Goal: Task Accomplishment & Management: Complete application form

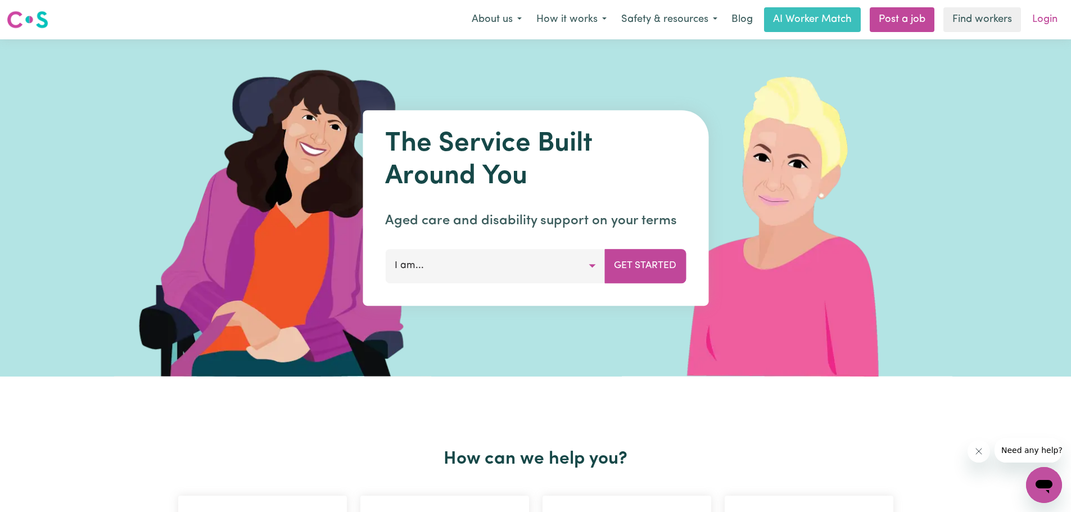
click at [1046, 22] on link "Login" at bounding box center [1044, 19] width 39 height 25
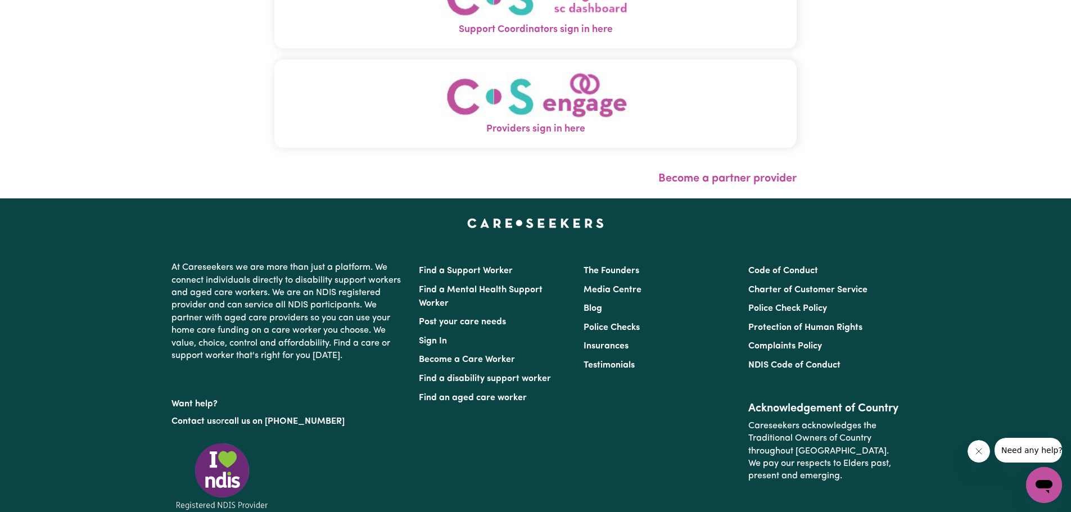
scroll to position [225, 0]
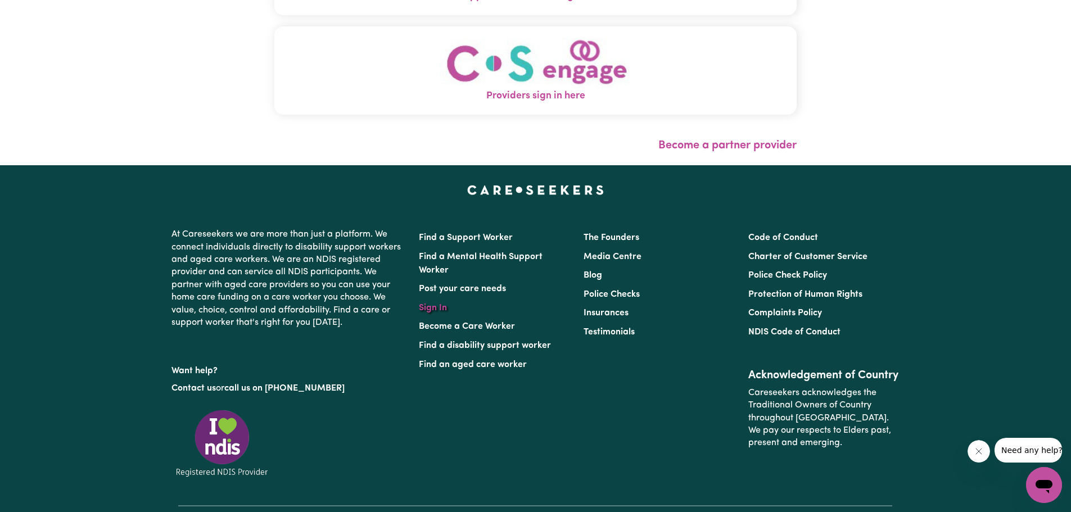
click at [440, 310] on link "Sign In" at bounding box center [433, 307] width 28 height 9
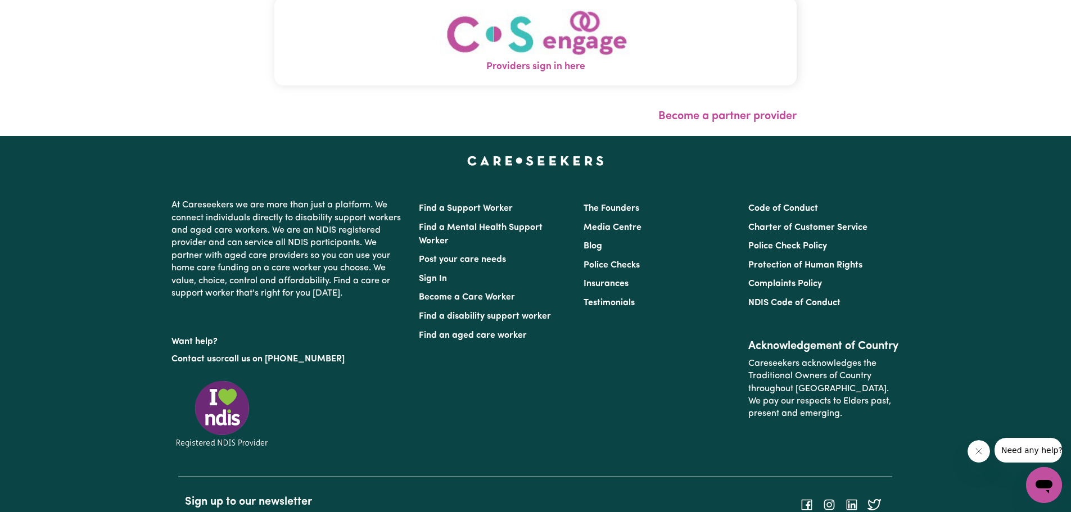
scroll to position [281, 0]
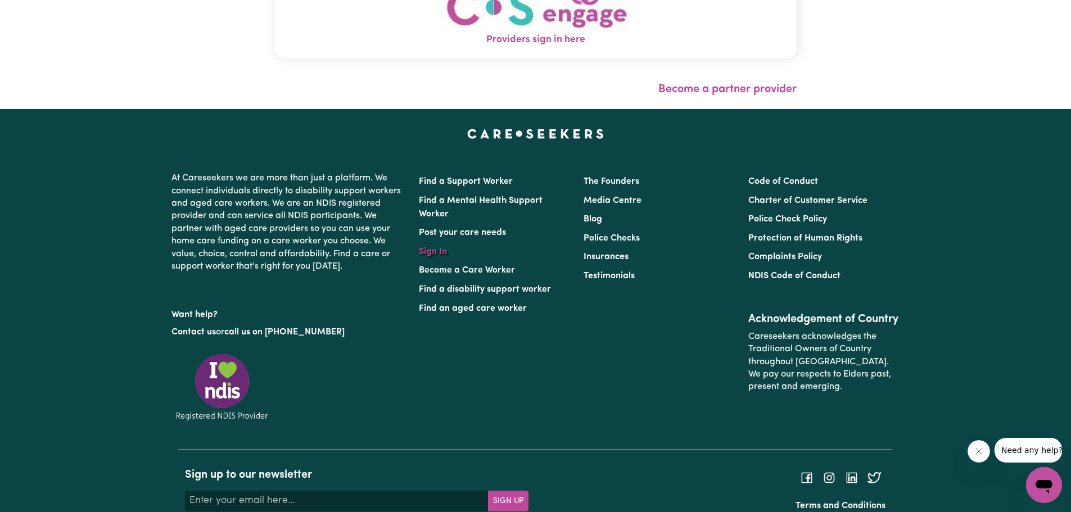
click at [425, 250] on link "Sign In" at bounding box center [433, 251] width 28 height 9
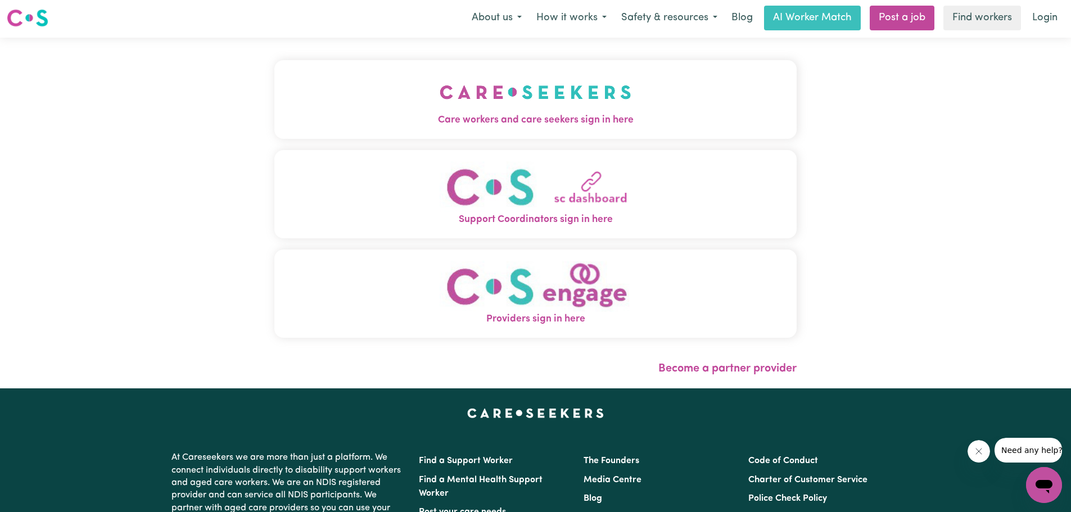
scroll to position [0, 0]
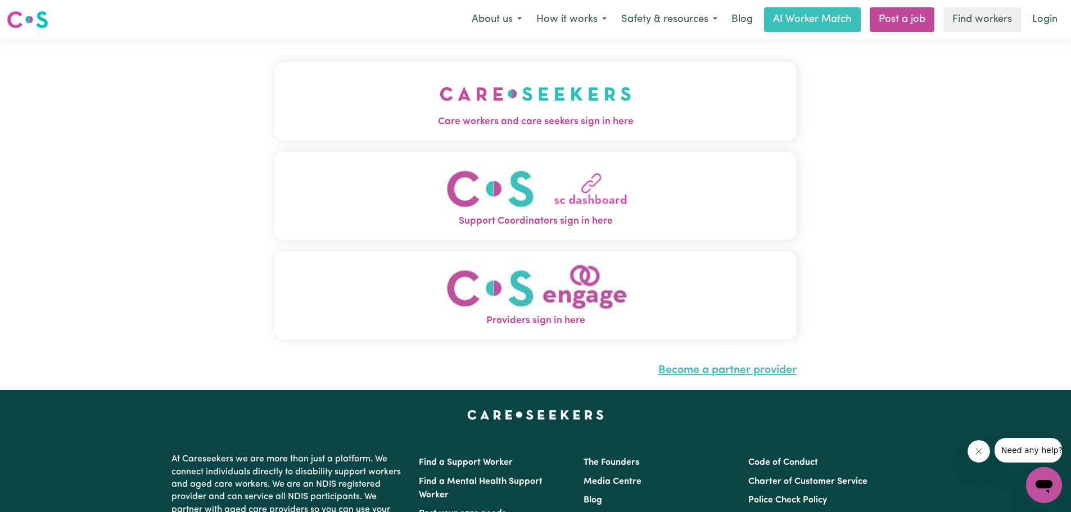
click at [726, 374] on link "Become a partner provider" at bounding box center [727, 370] width 138 height 11
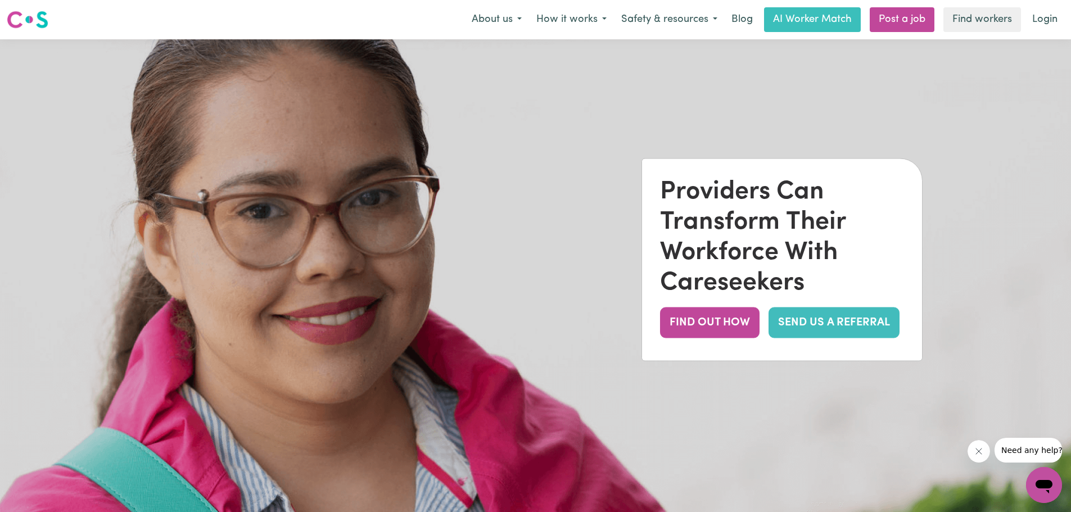
click at [17, 13] on img at bounding box center [28, 20] width 42 height 20
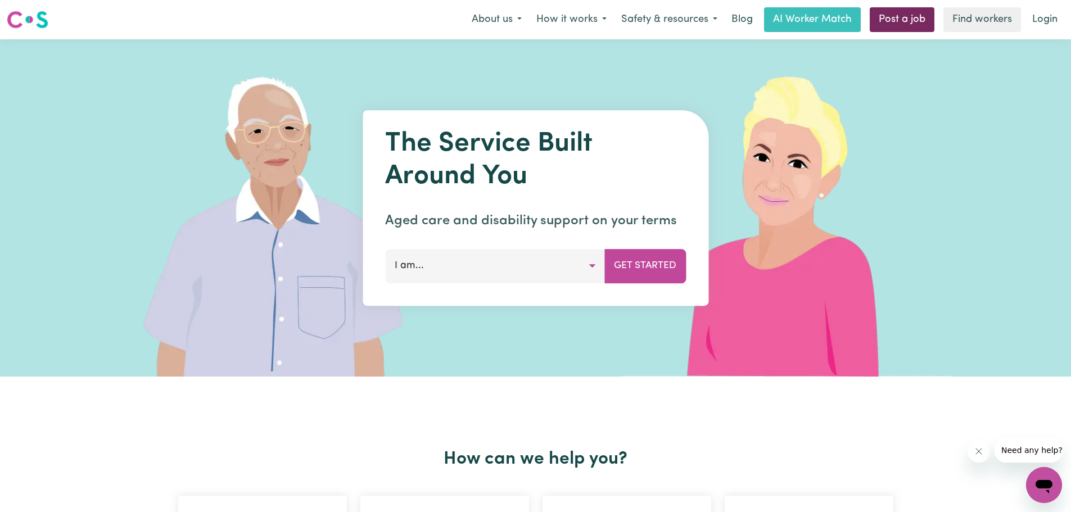
click at [908, 17] on link "Post a job" at bounding box center [901, 19] width 65 height 25
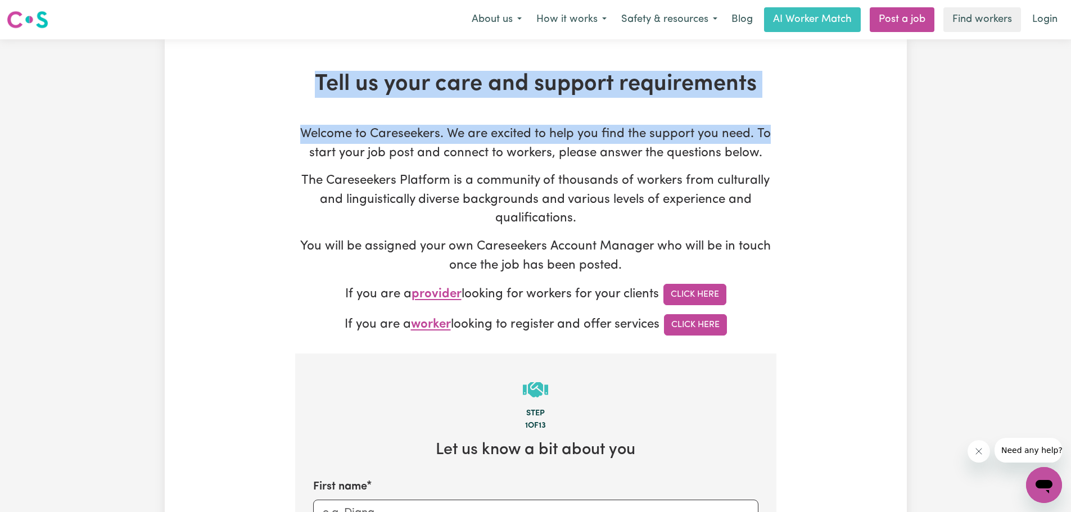
drag, startPoint x: 316, startPoint y: 87, endPoint x: 778, endPoint y: 89, distance: 462.5
click at [772, 83] on h1 "Tell us your care and support requirements" at bounding box center [535, 84] width 481 height 27
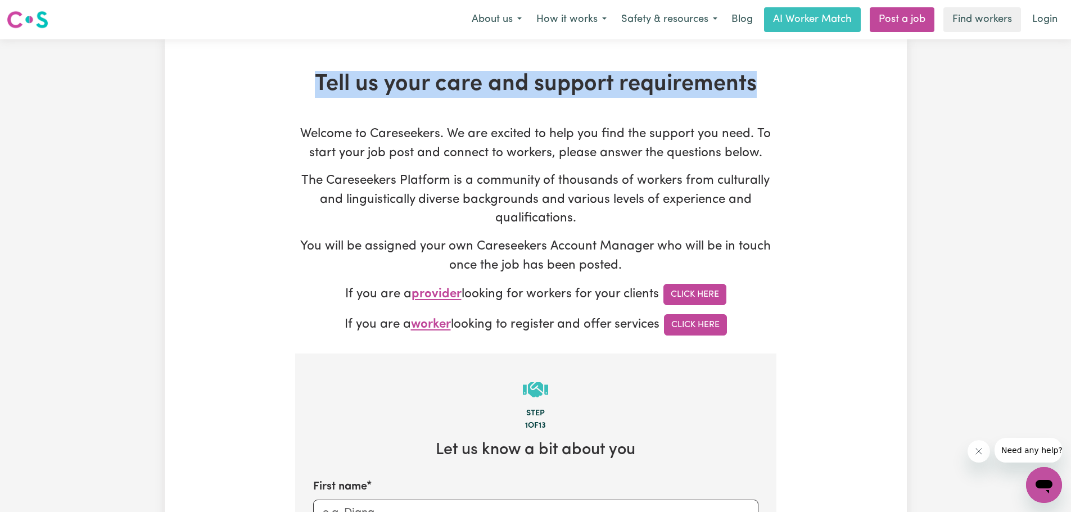
drag, startPoint x: 753, startPoint y: 87, endPoint x: 318, endPoint y: 84, distance: 435.0
click at [318, 84] on h1 "Tell us your care and support requirements" at bounding box center [535, 84] width 481 height 27
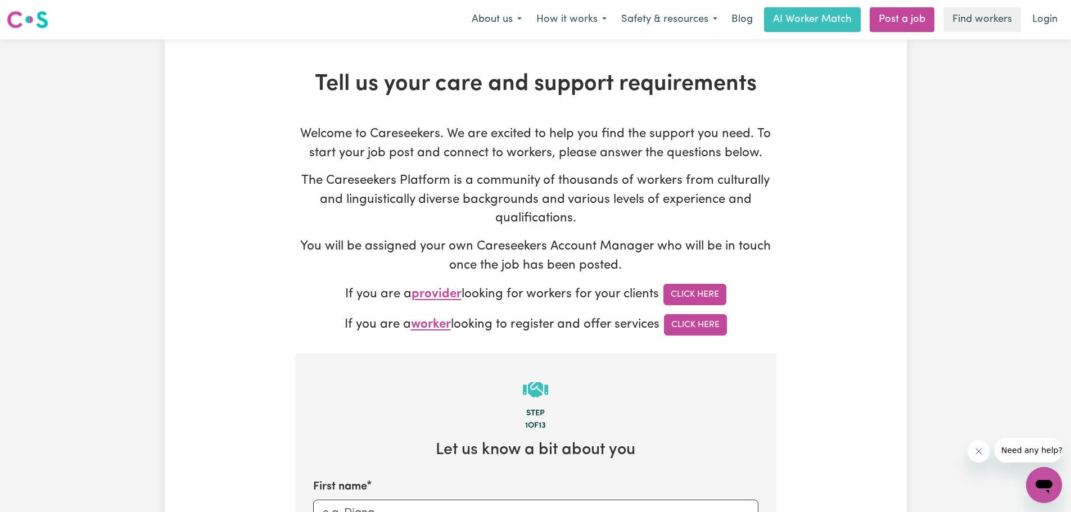
click at [375, 182] on p "The Careseekers Platform is a community of thousands of workers from culturally…" at bounding box center [535, 199] width 481 height 57
drag, startPoint x: 581, startPoint y: 133, endPoint x: 763, endPoint y: 133, distance: 181.5
click at [763, 133] on p "Welcome to Careseekers. We are excited to help you find the support you need. T…" at bounding box center [535, 144] width 481 height 38
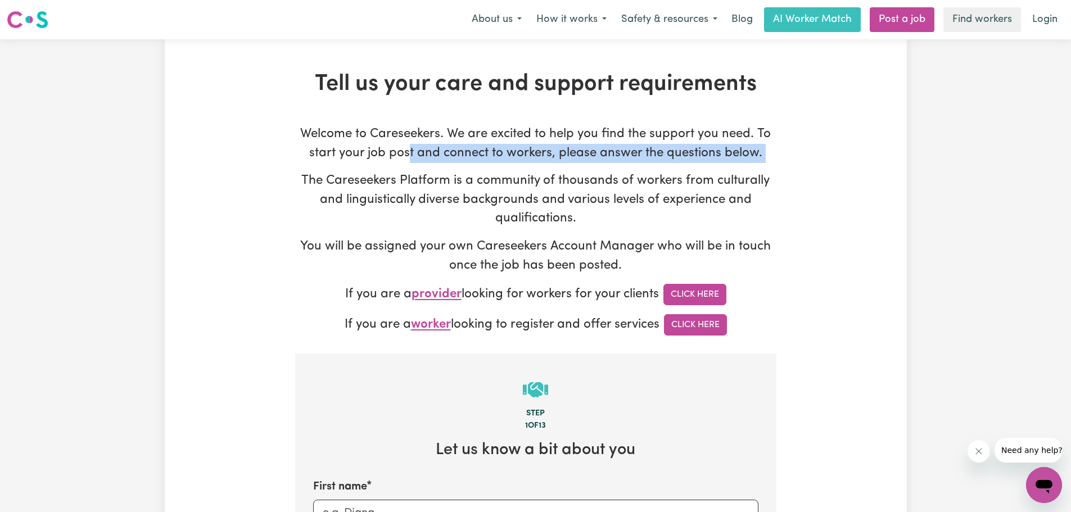
drag, startPoint x: 310, startPoint y: 163, endPoint x: 409, endPoint y: 161, distance: 99.5
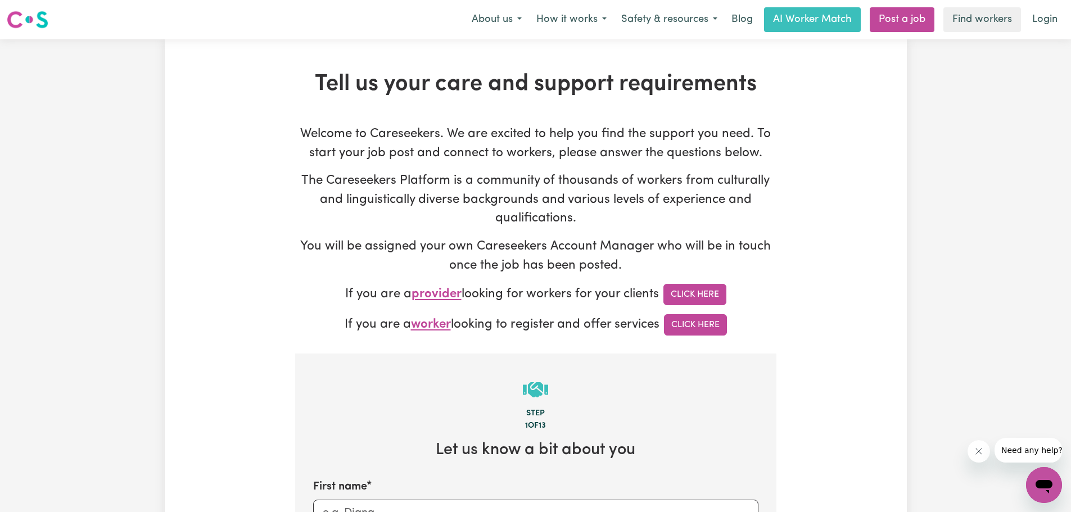
click at [334, 147] on p "Welcome to Careseekers. We are excited to help you find the support you need. T…" at bounding box center [535, 144] width 481 height 38
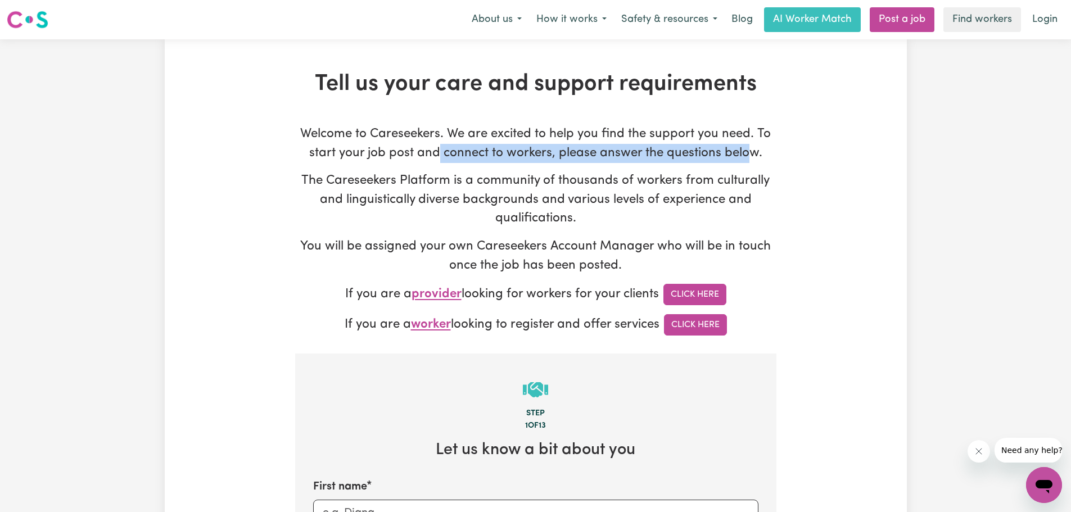
drag, startPoint x: 441, startPoint y: 149, endPoint x: 751, endPoint y: 147, distance: 310.2
click at [751, 147] on p "Welcome to Careseekers. We are excited to help you find the support you need. T…" at bounding box center [535, 144] width 481 height 38
click at [677, 161] on p "Welcome to Careseekers. We are excited to help you find the support you need. T…" at bounding box center [535, 144] width 481 height 38
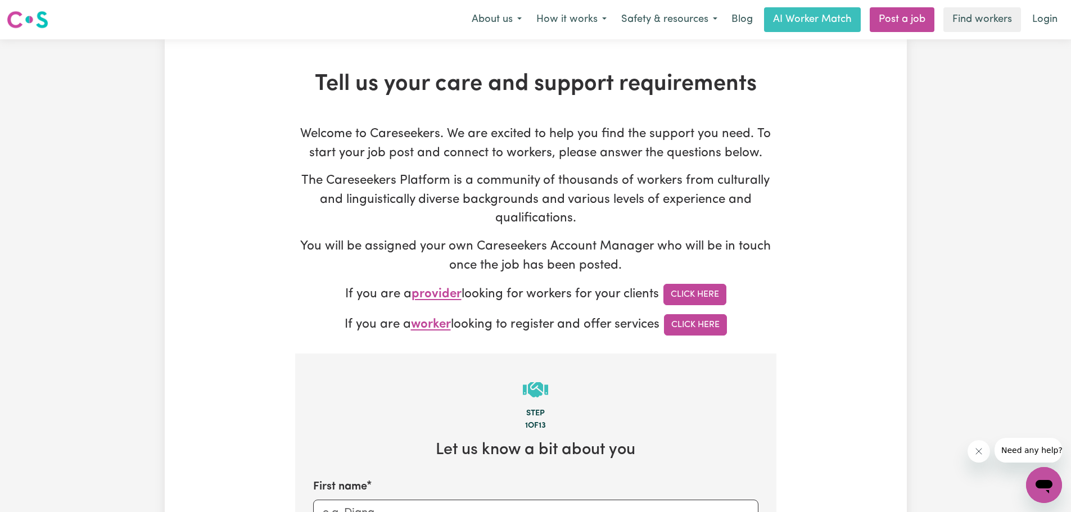
drag, startPoint x: 543, startPoint y: 294, endPoint x: 659, endPoint y: 301, distance: 115.4
click at [659, 301] on p "If you are a provider looking for workers for your clients Click Here" at bounding box center [535, 294] width 481 height 21
click at [676, 210] on p "The Careseekers Platform is a community of thousands of workers from culturally…" at bounding box center [535, 199] width 481 height 57
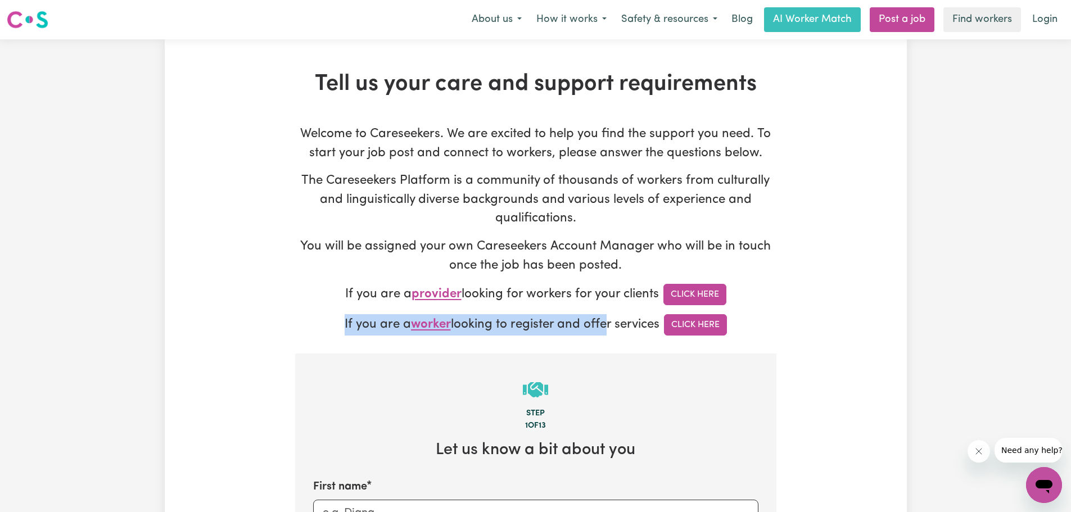
drag, startPoint x: 332, startPoint y: 324, endPoint x: 603, endPoint y: 326, distance: 270.9
click at [603, 326] on p "If you are a worker looking to register and offer services Click Here" at bounding box center [535, 324] width 481 height 21
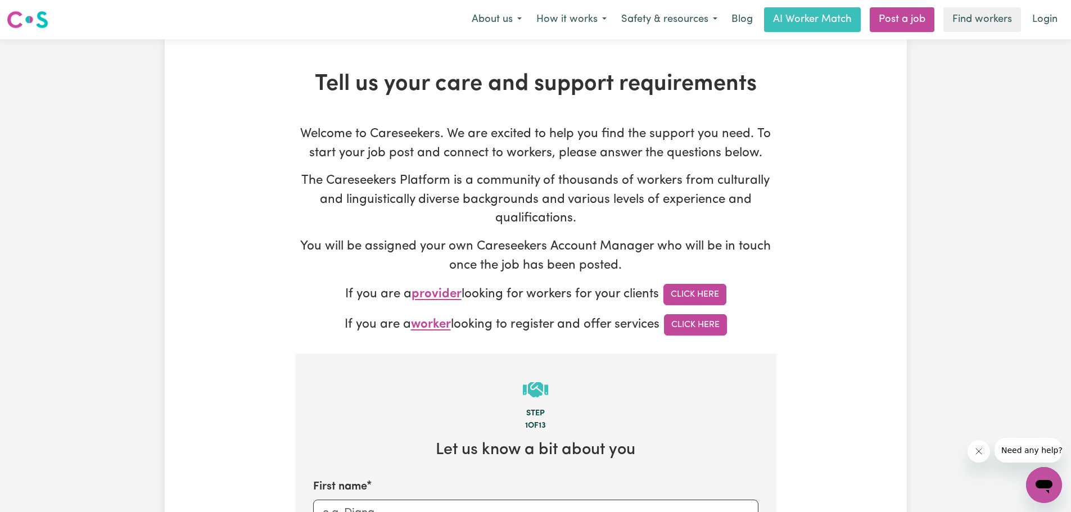
click at [538, 294] on p "If you are a provider looking for workers for your clients Click Here" at bounding box center [535, 294] width 481 height 21
drag, startPoint x: 518, startPoint y: 327, endPoint x: 547, endPoint y: 326, distance: 29.2
click at [550, 326] on p "If you are a worker looking to register and offer services Click Here" at bounding box center [535, 324] width 481 height 21
click at [489, 321] on p "If you are a worker looking to register and offer services Click Here" at bounding box center [535, 324] width 481 height 21
drag, startPoint x: 454, startPoint y: 323, endPoint x: 623, endPoint y: 332, distance: 168.8
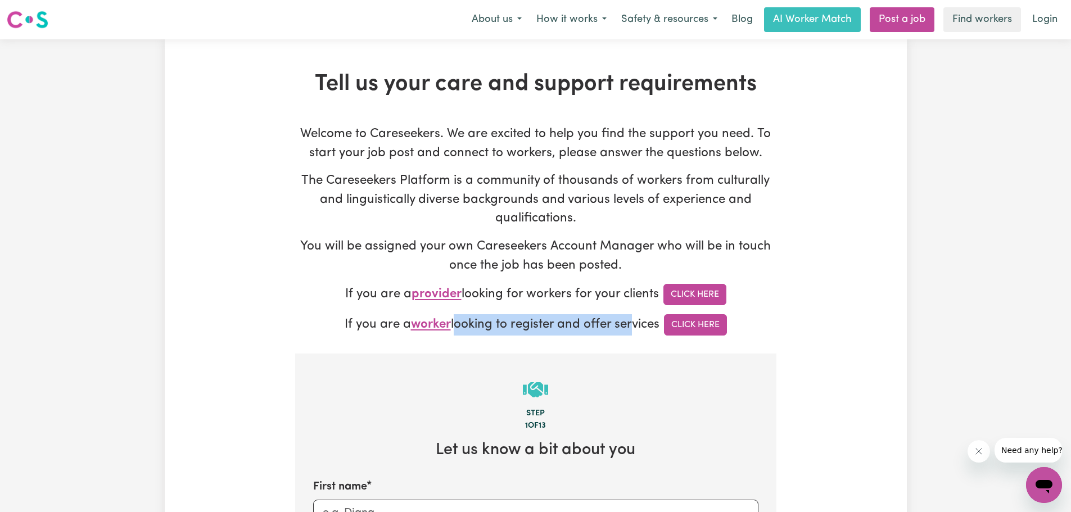
click at [627, 330] on p "If you are a worker looking to register and offer services Click Here" at bounding box center [535, 324] width 481 height 21
click at [510, 329] on p "If you are a worker looking to register and offer services Click Here" at bounding box center [535, 324] width 481 height 21
drag, startPoint x: 541, startPoint y: 322, endPoint x: 620, endPoint y: 321, distance: 79.2
click at [620, 321] on p "If you are a worker looking to register and offer services Click Here" at bounding box center [535, 324] width 481 height 21
drag, startPoint x: 322, startPoint y: 323, endPoint x: 664, endPoint y: 324, distance: 342.2
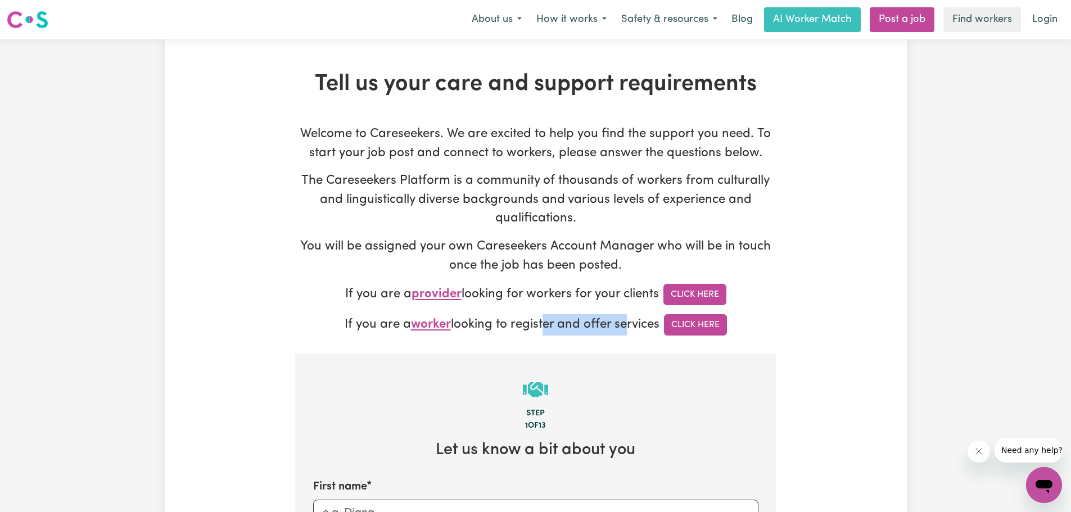
click at [664, 324] on p "If you are a worker looking to register and offer services Click Here" at bounding box center [535, 324] width 481 height 21
click at [635, 293] on p "If you are a provider looking for workers for your clients Click Here" at bounding box center [535, 294] width 481 height 21
click at [645, 199] on p "The Careseekers Platform is a community of thousands of workers from culturally…" at bounding box center [535, 199] width 481 height 57
drag, startPoint x: 339, startPoint y: 325, endPoint x: 662, endPoint y: 324, distance: 322.6
click at [662, 324] on p "If you are a worker looking to register and offer services Click Here" at bounding box center [535, 324] width 481 height 21
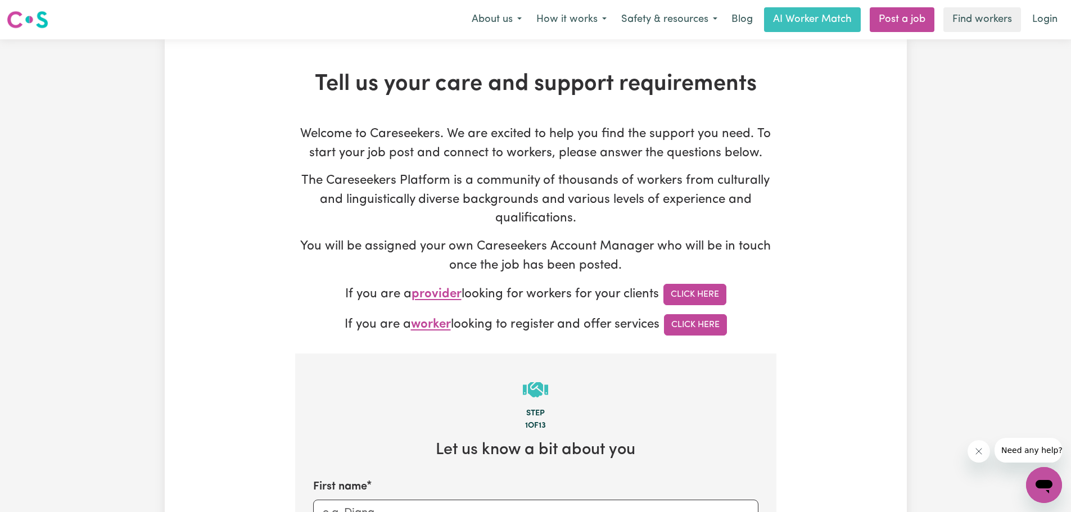
click at [696, 225] on p "The Careseekers Platform is a community of thousands of workers from culturally…" at bounding box center [535, 199] width 481 height 57
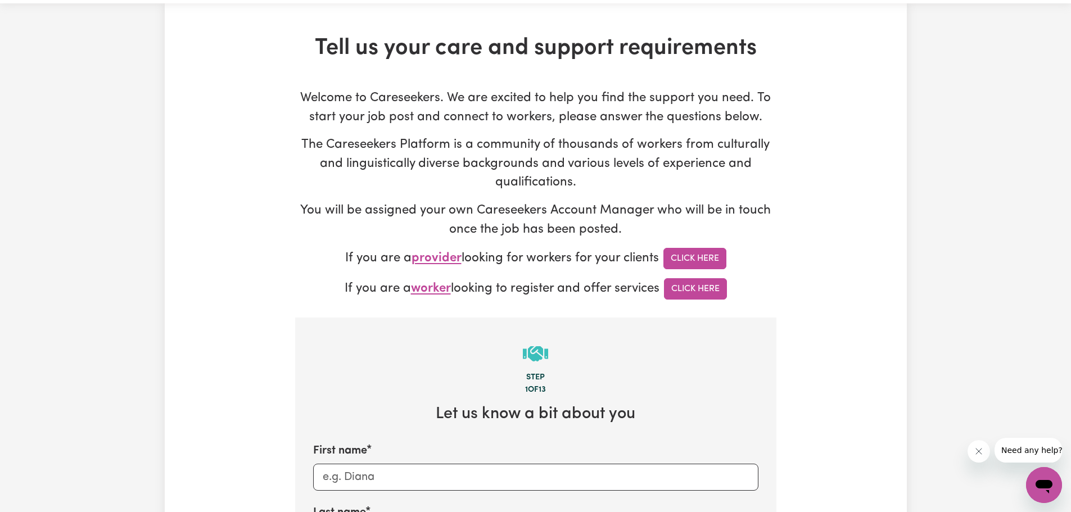
scroll to position [56, 0]
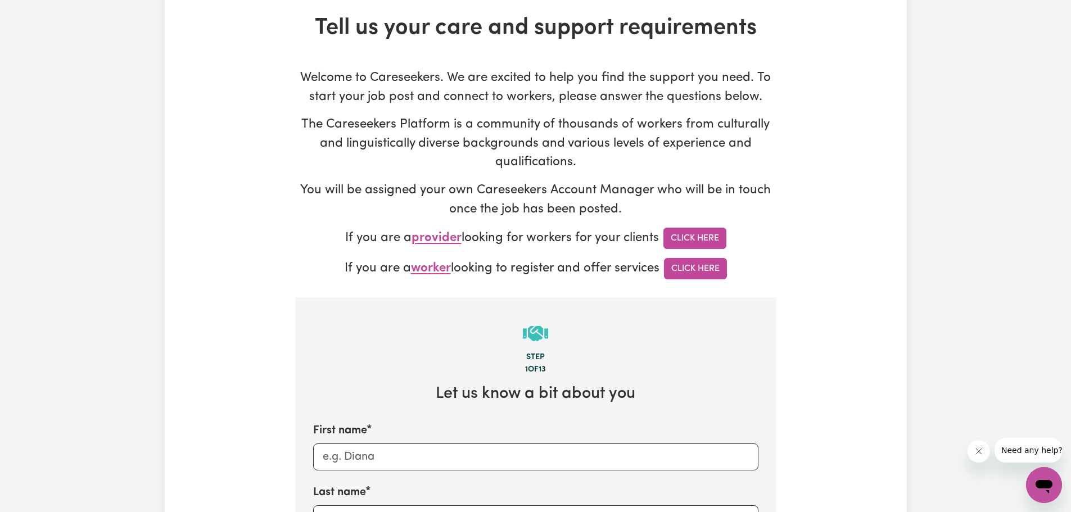
drag, startPoint x: 332, startPoint y: 235, endPoint x: 658, endPoint y: 234, distance: 325.9
click at [658, 234] on p "If you are a provider looking for workers for your clients Click Here" at bounding box center [535, 238] width 481 height 21
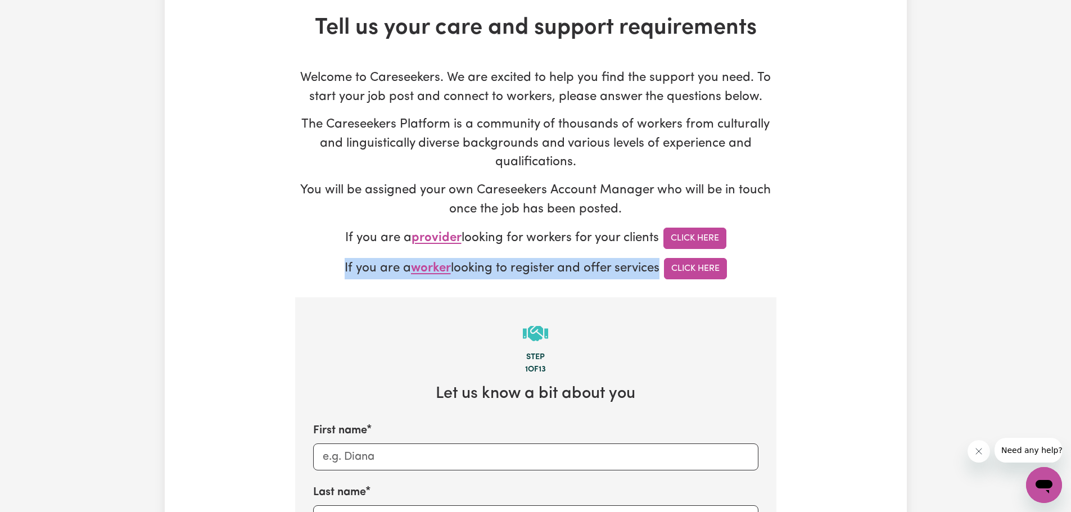
drag, startPoint x: 319, startPoint y: 265, endPoint x: 658, endPoint y: 266, distance: 338.9
click at [658, 266] on p "If you are a worker looking to register and offer services Click Here" at bounding box center [535, 268] width 481 height 21
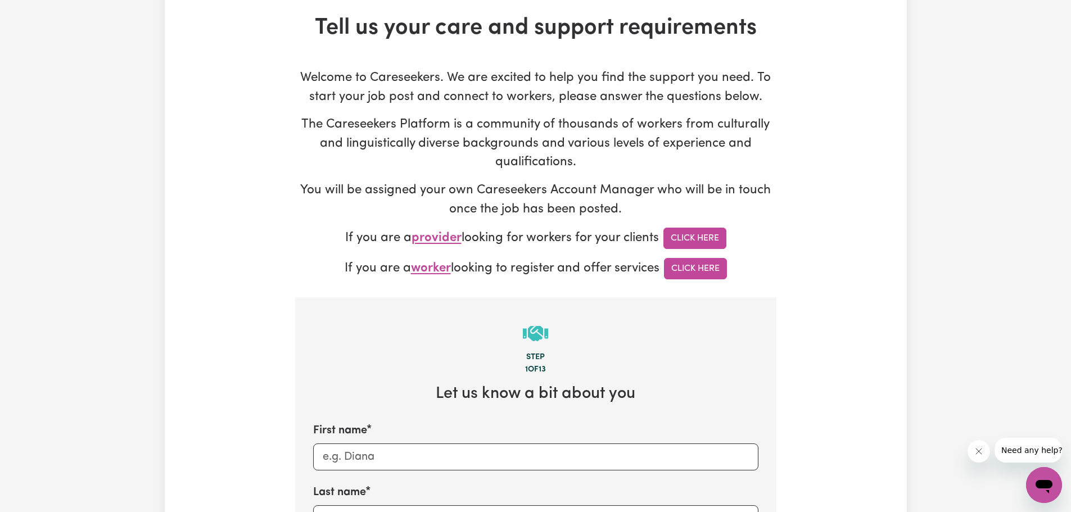
click at [615, 239] on p "If you are a provider looking for workers for your clients Click Here" at bounding box center [535, 238] width 481 height 21
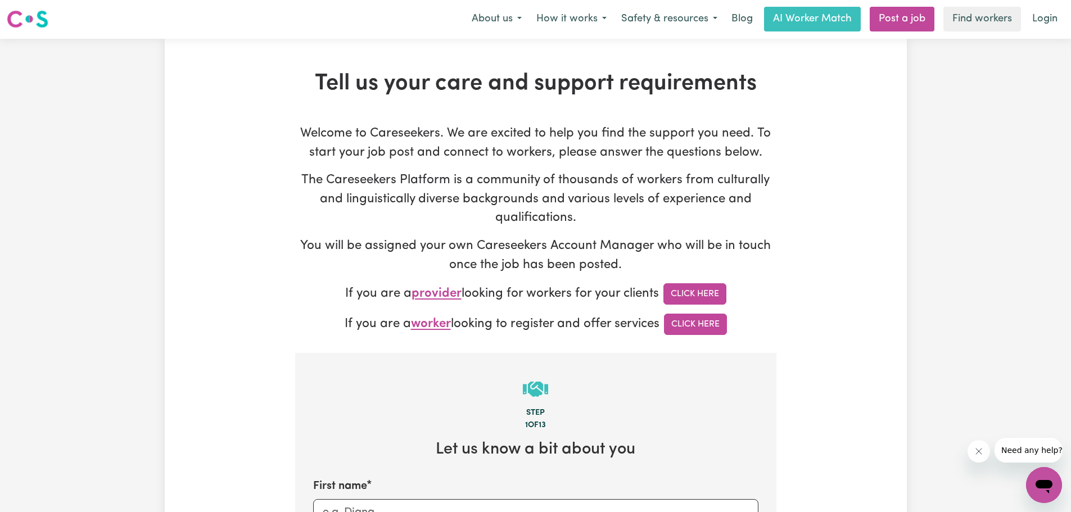
scroll to position [0, 0]
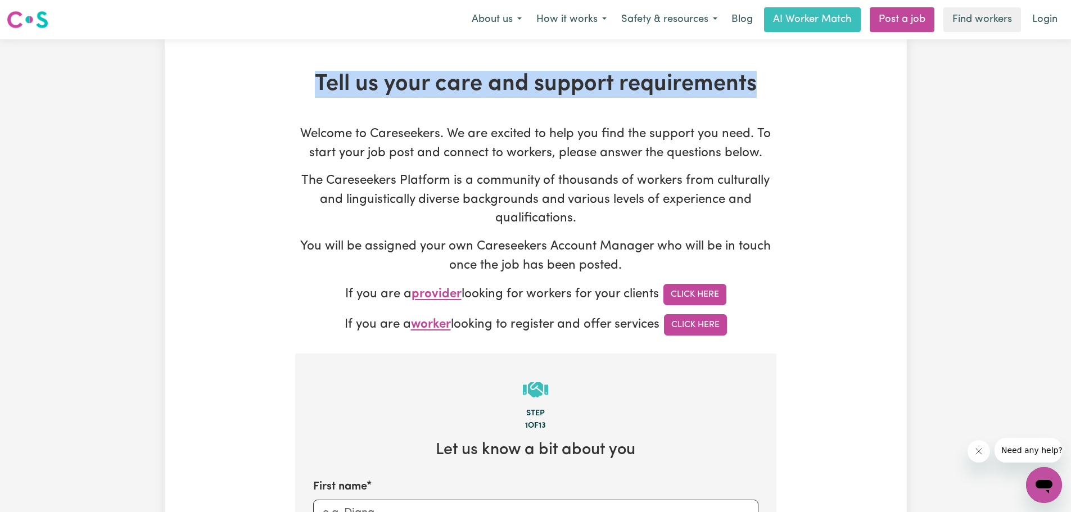
drag, startPoint x: 315, startPoint y: 79, endPoint x: 775, endPoint y: 93, distance: 459.9
click at [774, 93] on h1 "Tell us your care and support requirements" at bounding box center [535, 84] width 481 height 27
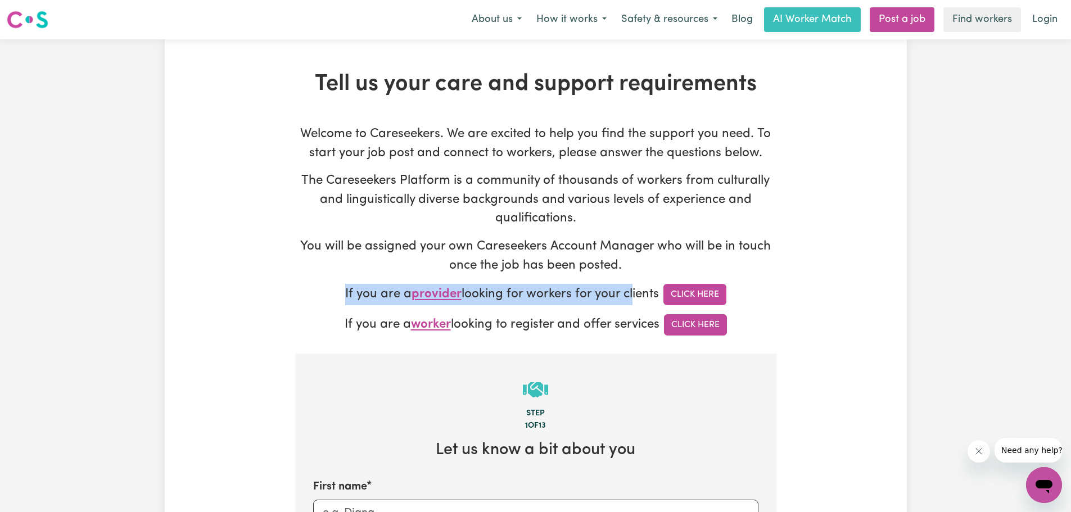
drag, startPoint x: 324, startPoint y: 287, endPoint x: 628, endPoint y: 293, distance: 303.5
click at [628, 293] on p "If you are a provider looking for workers for your clients Click Here" at bounding box center [535, 294] width 481 height 21
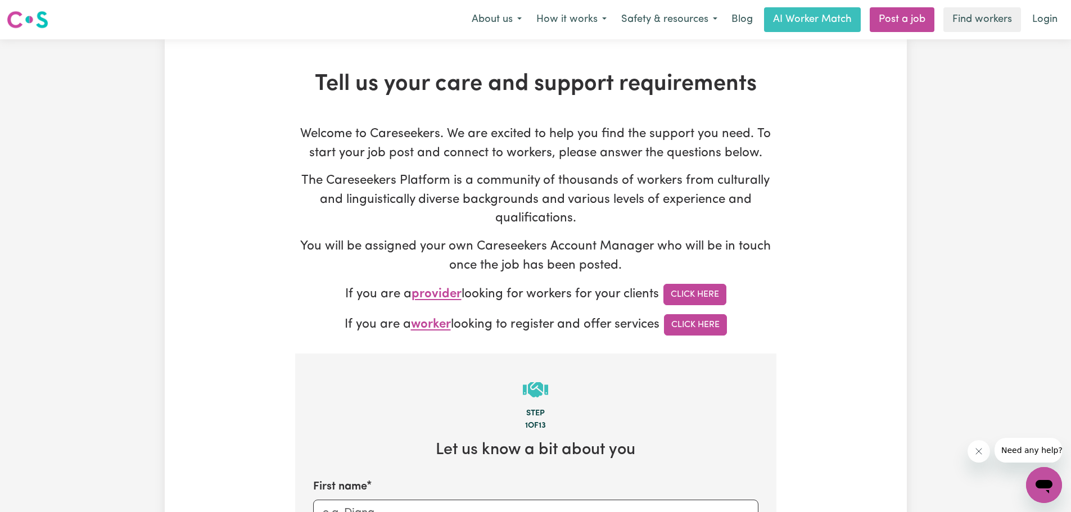
click at [646, 289] on p "If you are a provider looking for workers for your clients Click Here" at bounding box center [535, 294] width 481 height 21
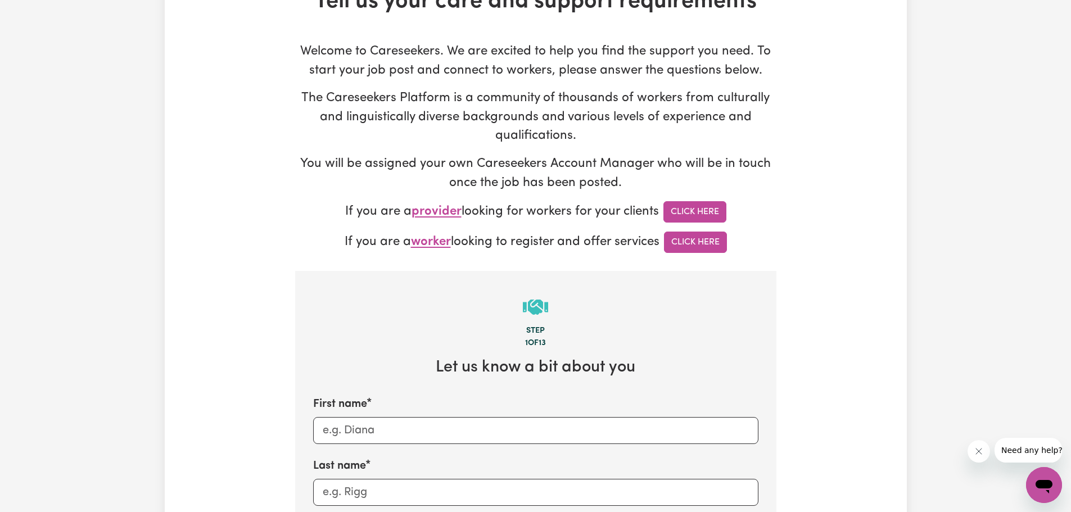
scroll to position [225, 0]
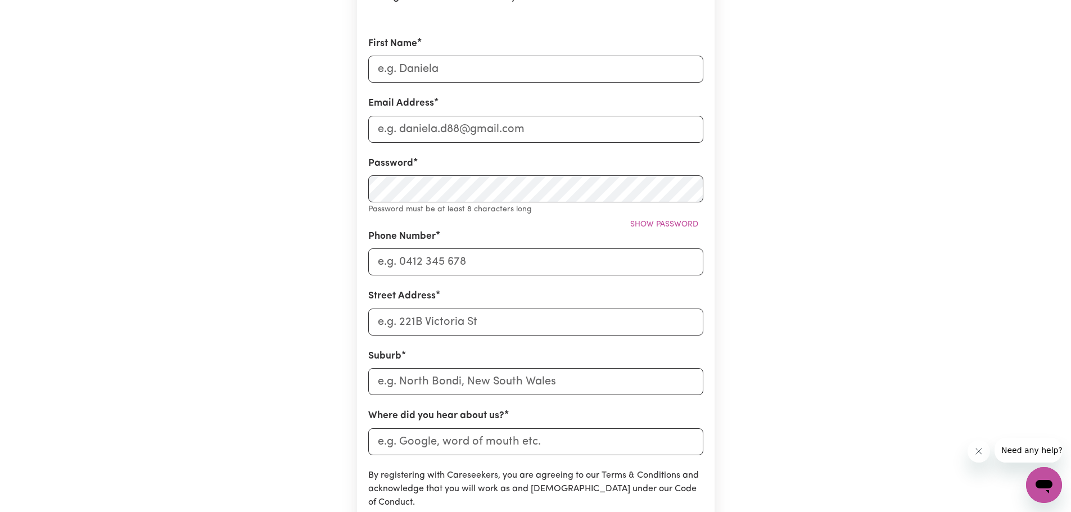
scroll to position [112, 0]
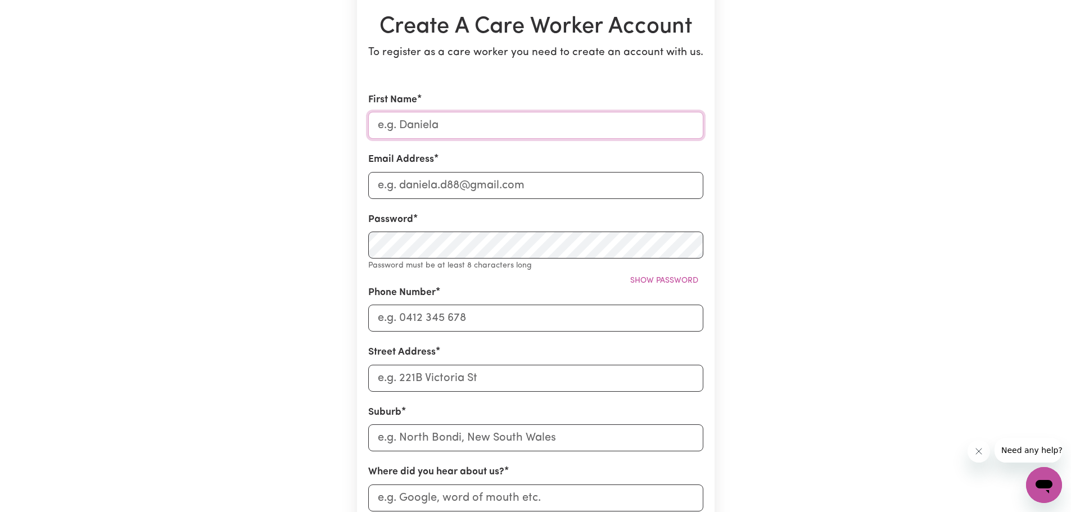
click at [498, 126] on input "First Name" at bounding box center [535, 125] width 335 height 27
click at [790, 100] on div "Create A Care Worker Account To register as a care worker you need to create an…" at bounding box center [536, 337] width 742 height 820
drag, startPoint x: 599, startPoint y: 22, endPoint x: 451, endPoint y: 16, distance: 148.5
click at [451, 16] on h1 "Create A Care Worker Account" at bounding box center [535, 26] width 335 height 27
click at [392, 40] on h1 "Create A Care Worker Account" at bounding box center [535, 26] width 335 height 27
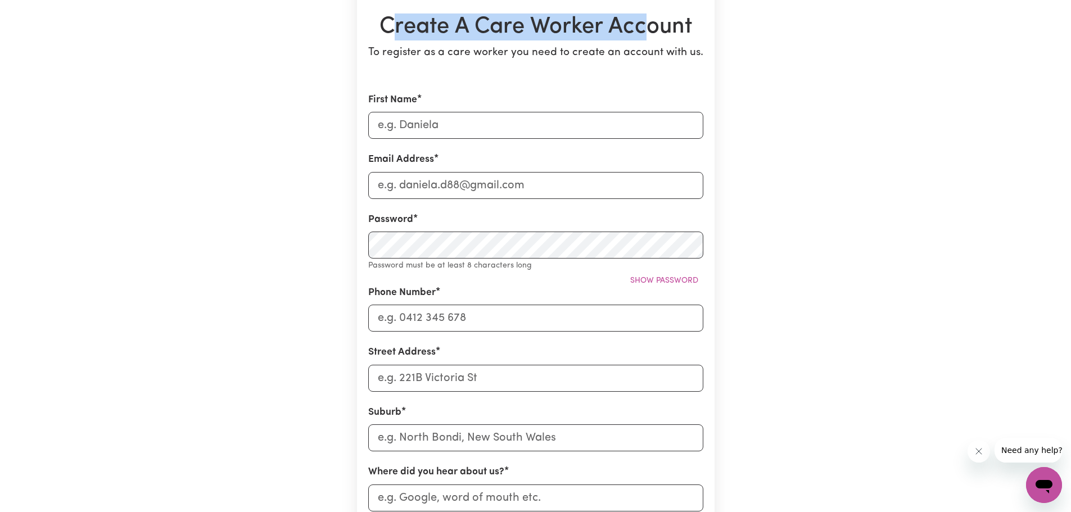
drag, startPoint x: 412, startPoint y: 35, endPoint x: 649, endPoint y: 43, distance: 237.3
click at [647, 42] on header "Create A Care Worker Account" at bounding box center [535, 28] width 335 height 31
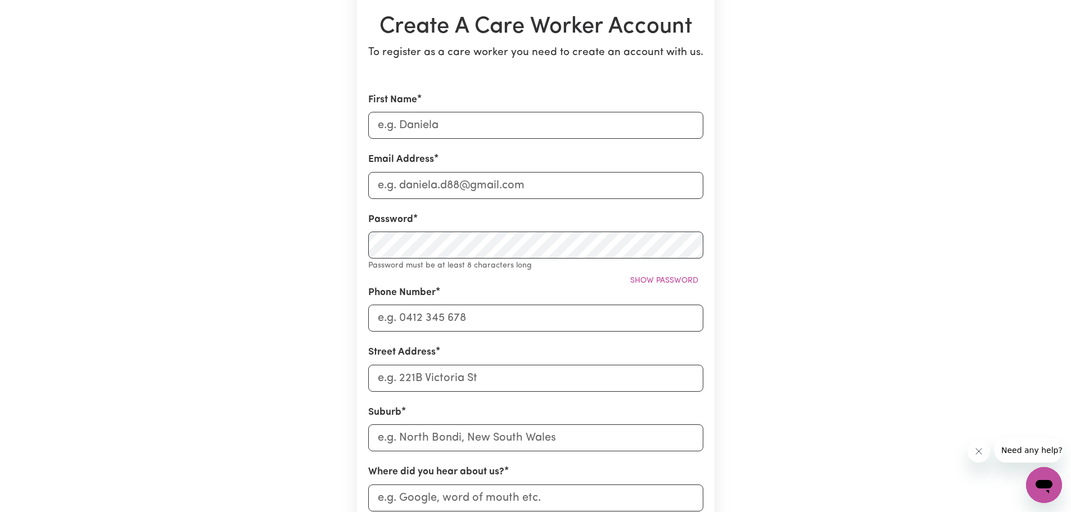
click at [656, 43] on header "Create A Care Worker Account" at bounding box center [535, 28] width 335 height 31
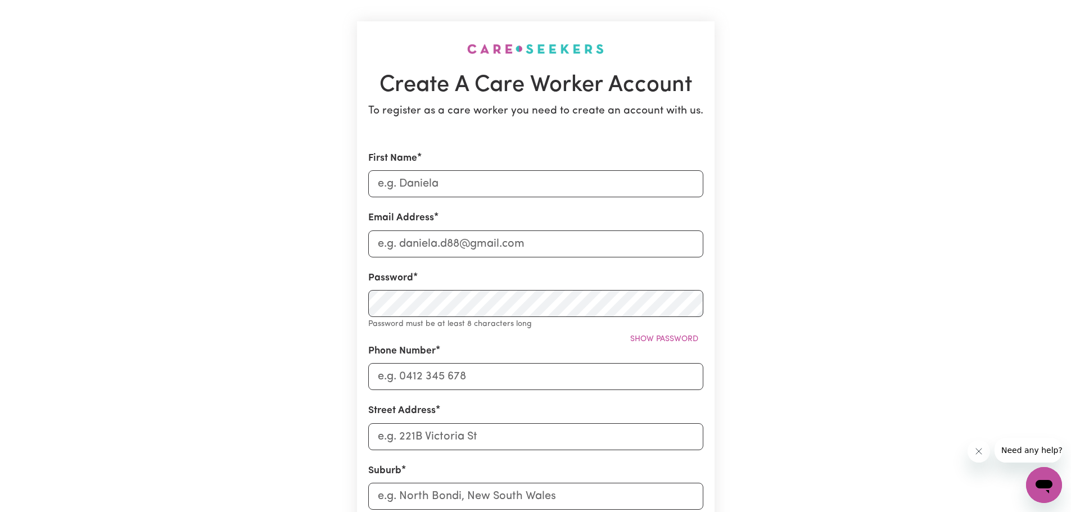
scroll to position [0, 0]
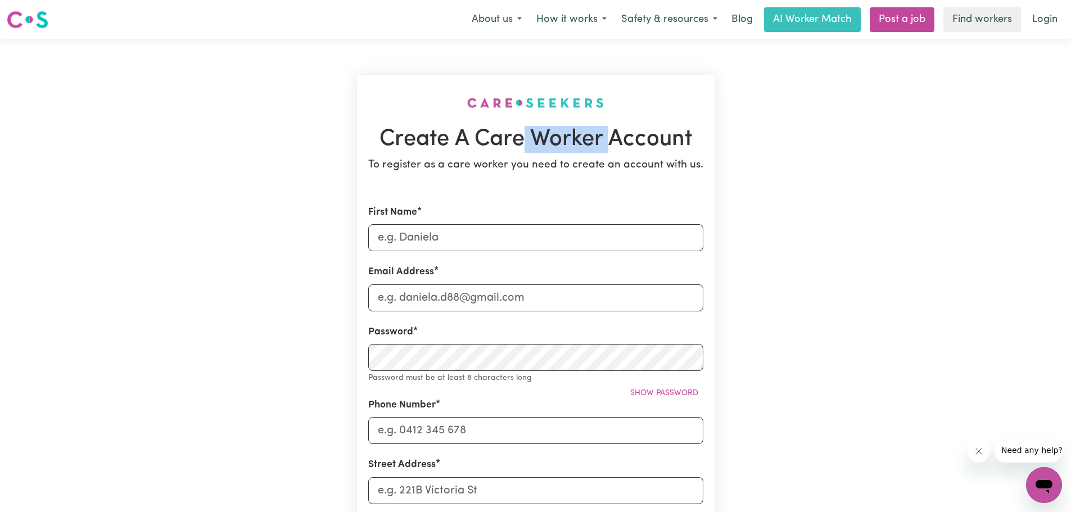
drag, startPoint x: 524, startPoint y: 146, endPoint x: 609, endPoint y: 141, distance: 85.0
click at [609, 141] on h1 "Create A Care Worker Account" at bounding box center [535, 139] width 335 height 27
click at [706, 131] on section "Create A Care Worker Account To register as a care worker you need to create an…" at bounding box center [535, 449] width 357 height 749
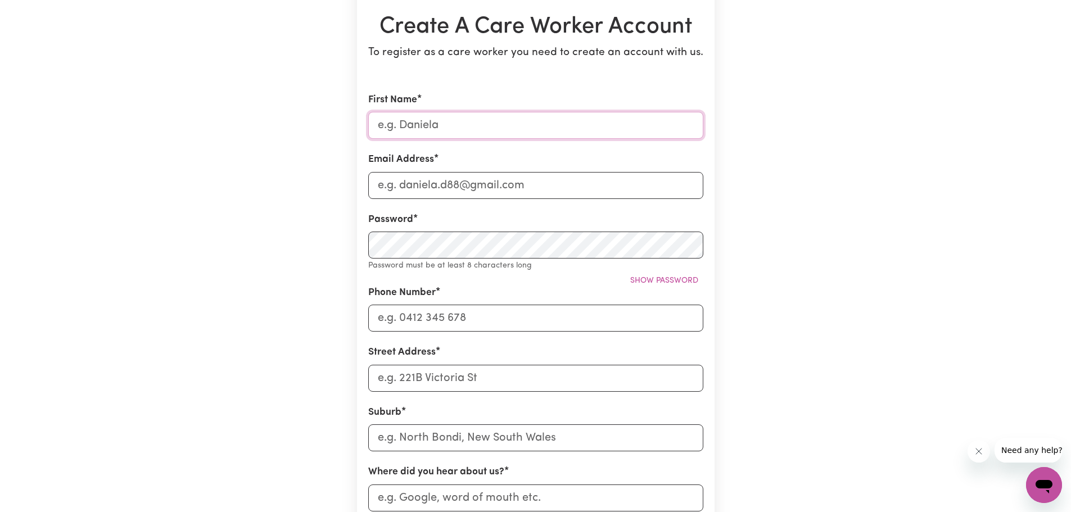
click at [472, 121] on input "First Name" at bounding box center [535, 125] width 335 height 27
click at [276, 135] on div "Create A Care Worker Account To register as a care worker you need to create an…" at bounding box center [536, 337] width 742 height 820
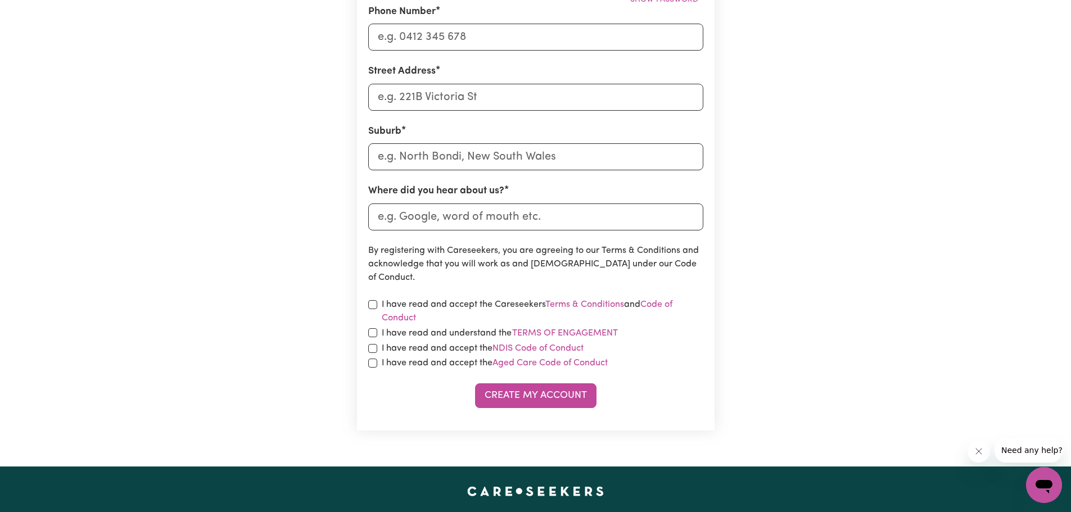
scroll to position [0, 0]
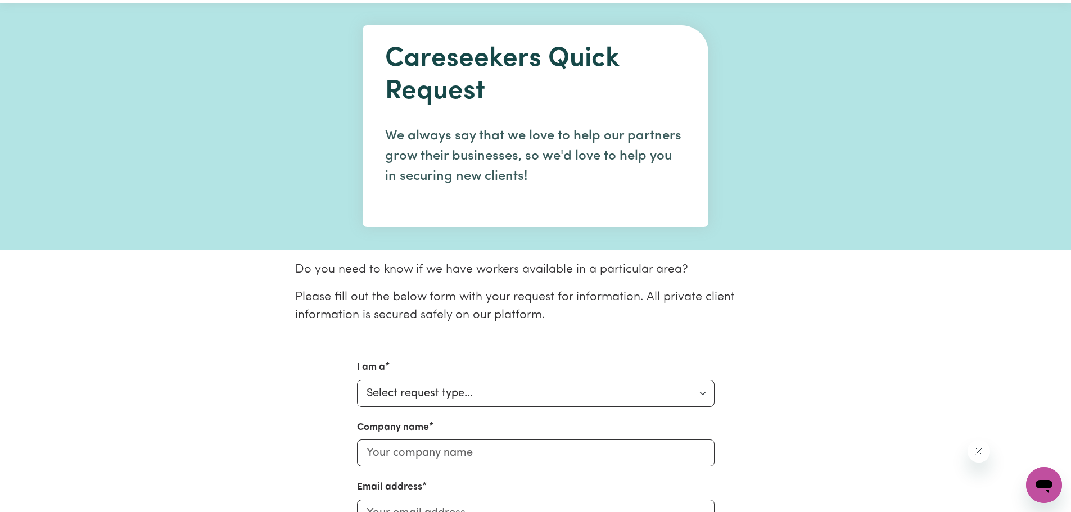
scroll to position [56, 0]
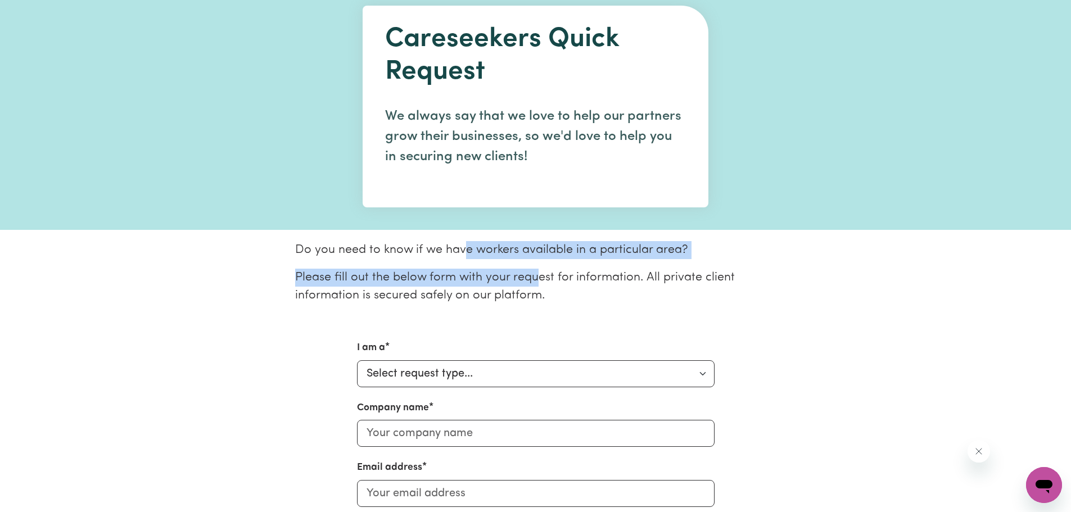
drag, startPoint x: 465, startPoint y: 246, endPoint x: 535, endPoint y: 260, distance: 71.0
click at [534, 260] on div "Do you need to know if we have workers available in a particular area? Please f…" at bounding box center [535, 277] width 495 height 72
click at [582, 254] on p "Do you need to know if we have workers available in a particular area?" at bounding box center [535, 250] width 481 height 18
click at [583, 253] on p "Do you need to know if we have workers available in a particular area?" at bounding box center [535, 250] width 481 height 18
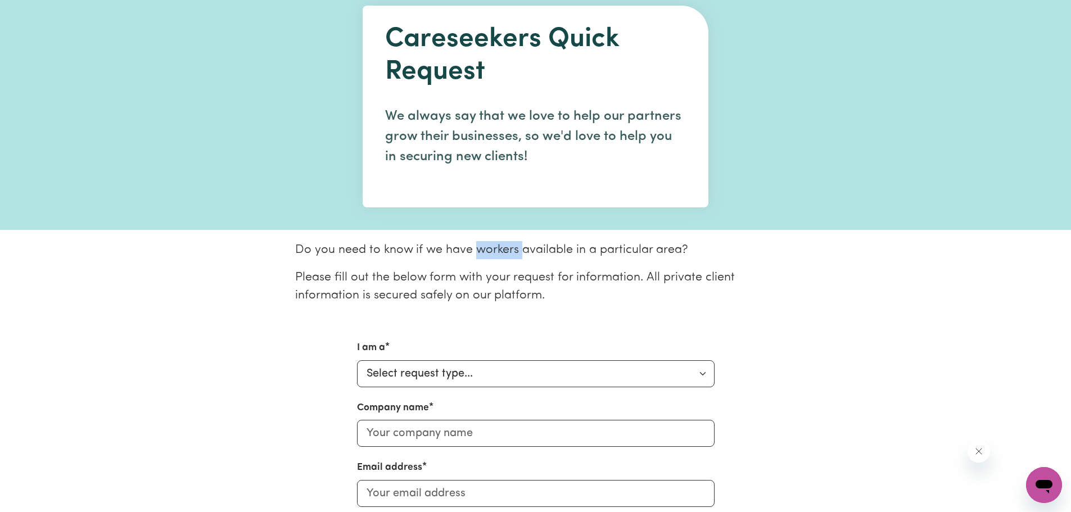
drag, startPoint x: 473, startPoint y: 245, endPoint x: 522, endPoint y: 252, distance: 49.4
click at [522, 252] on p "Do you need to know if we have workers available in a particular area?" at bounding box center [535, 250] width 481 height 18
click at [566, 252] on p "Do you need to know if we have workers available in a particular area?" at bounding box center [535, 250] width 481 height 18
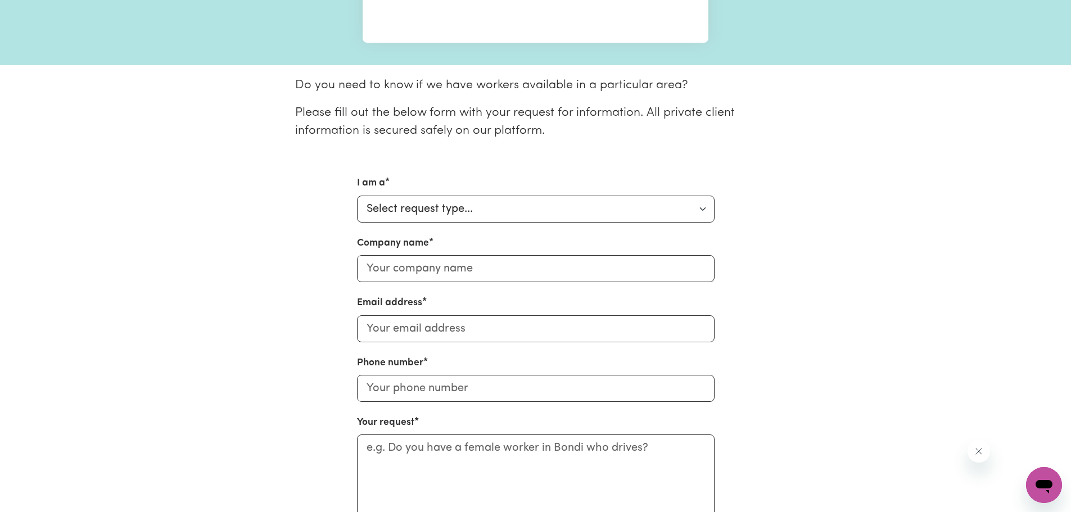
scroll to position [225, 0]
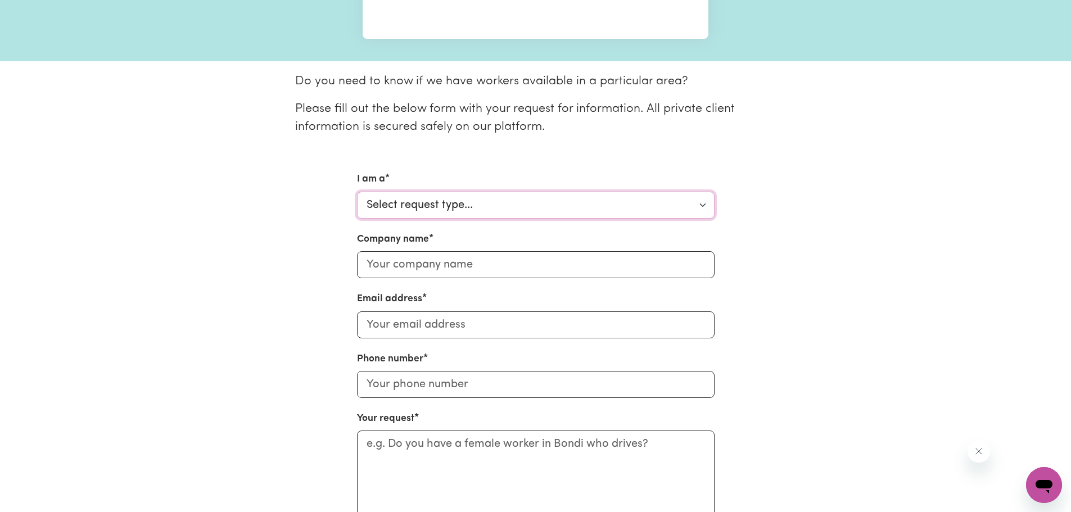
click at [437, 198] on select "Select request type... Individual looking for care and support for myself and m…" at bounding box center [535, 205] width 357 height 27
select select "Organisation"
click at [357, 192] on select "Select request type... Individual looking for care and support for myself and m…" at bounding box center [535, 205] width 357 height 27
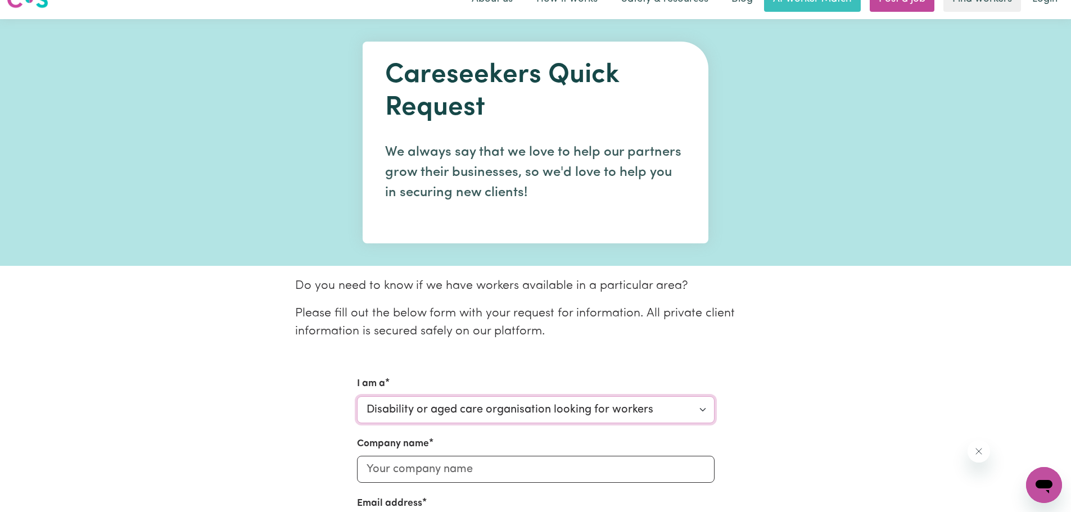
scroll to position [0, 0]
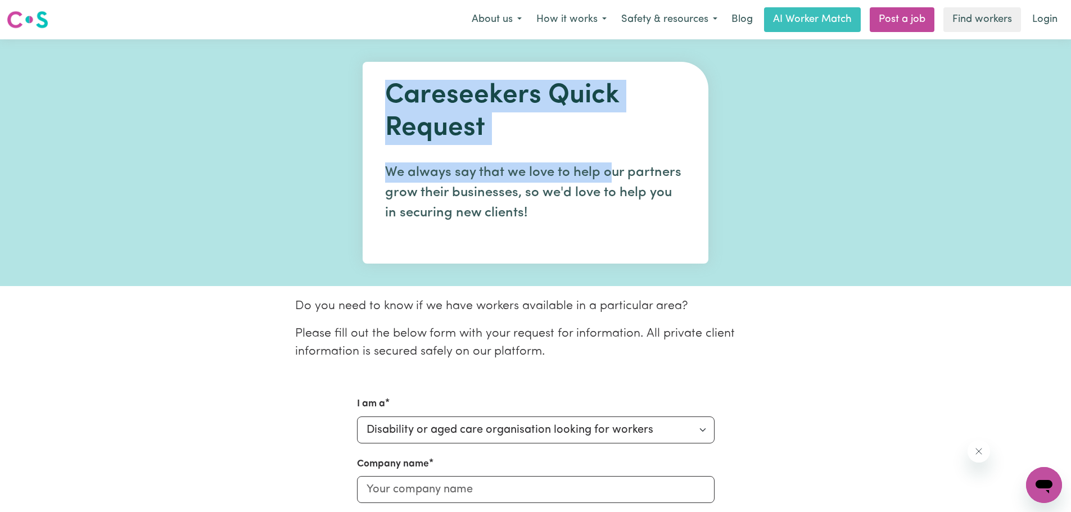
drag, startPoint x: 391, startPoint y: 93, endPoint x: 613, endPoint y: 147, distance: 228.4
click at [613, 147] on div "Careseekers Quick Request We always say that we love to help our partners grow …" at bounding box center [535, 163] width 346 height 202
click at [511, 116] on h1 "Careseekers Quick Request" at bounding box center [535, 112] width 301 height 65
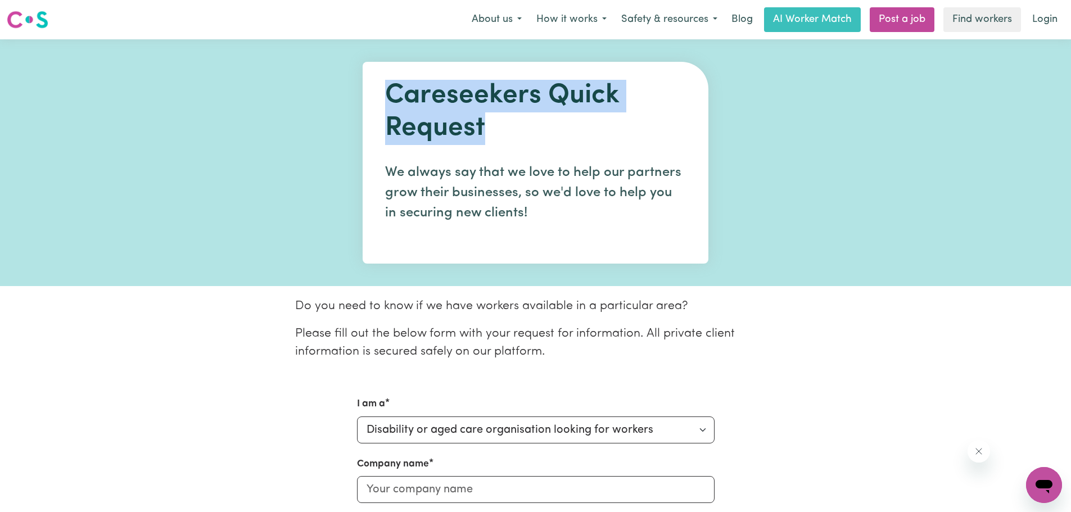
drag, startPoint x: 496, startPoint y: 131, endPoint x: 380, endPoint y: 98, distance: 120.6
click at [380, 98] on div "Careseekers Quick Request We always say that we love to help our partners grow …" at bounding box center [535, 163] width 346 height 202
click at [551, 132] on h1 "Careseekers Quick Request" at bounding box center [535, 112] width 301 height 65
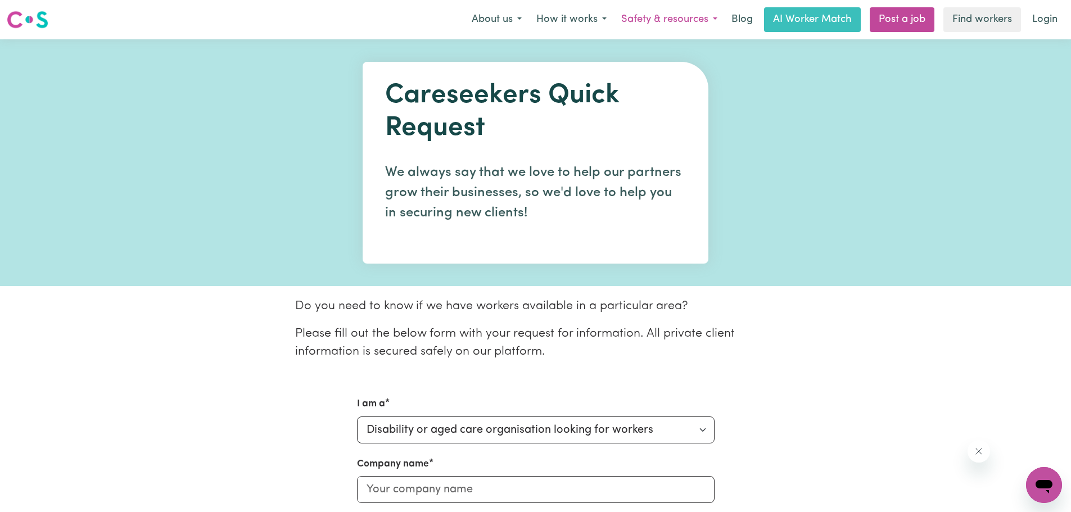
click at [711, 22] on button "Safety & resources" at bounding box center [669, 20] width 111 height 24
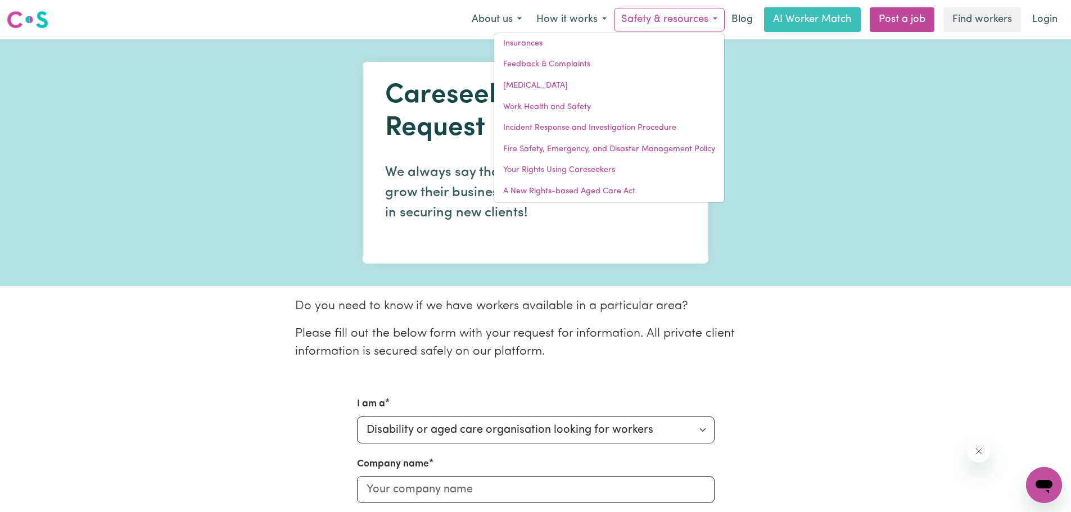
click at [711, 22] on button "Safety & resources" at bounding box center [669, 20] width 111 height 24
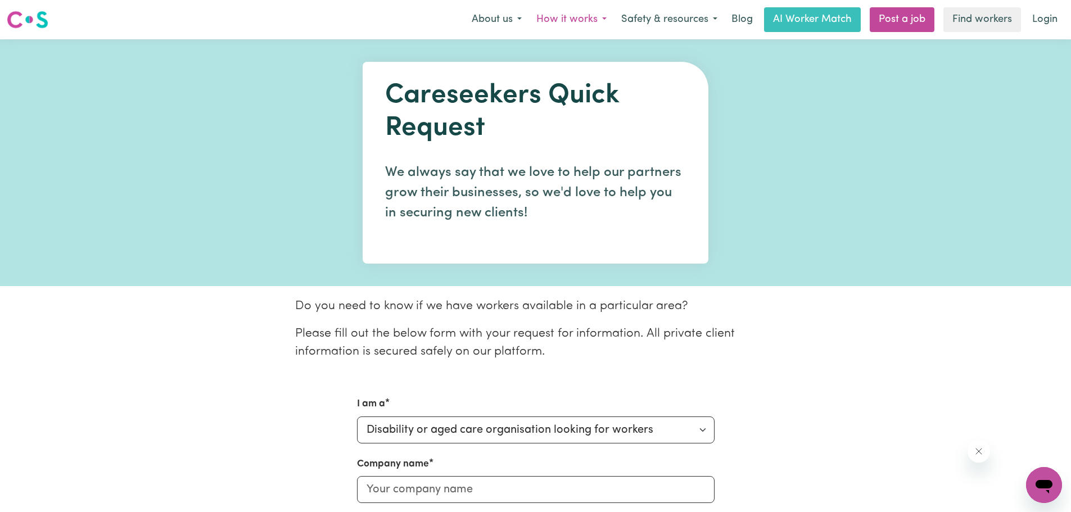
click at [605, 20] on button "How it works" at bounding box center [571, 20] width 85 height 24
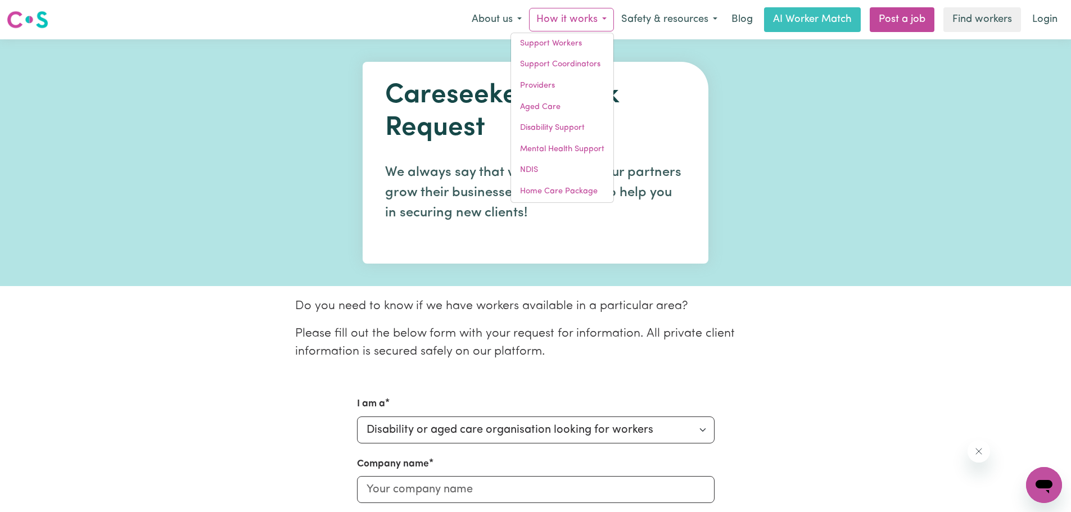
click at [605, 20] on button "How it works" at bounding box center [571, 20] width 85 height 24
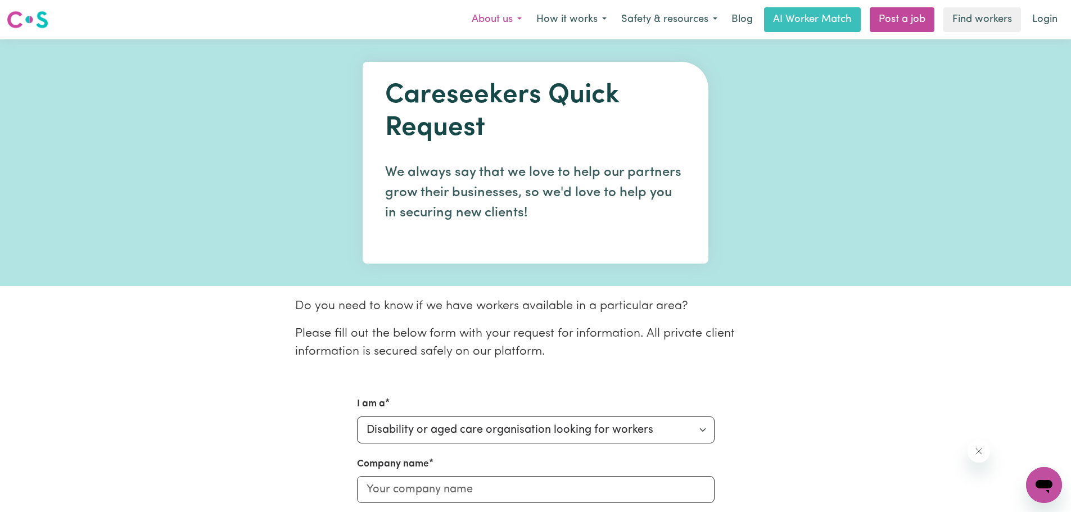
click at [509, 19] on button "About us" at bounding box center [496, 20] width 65 height 24
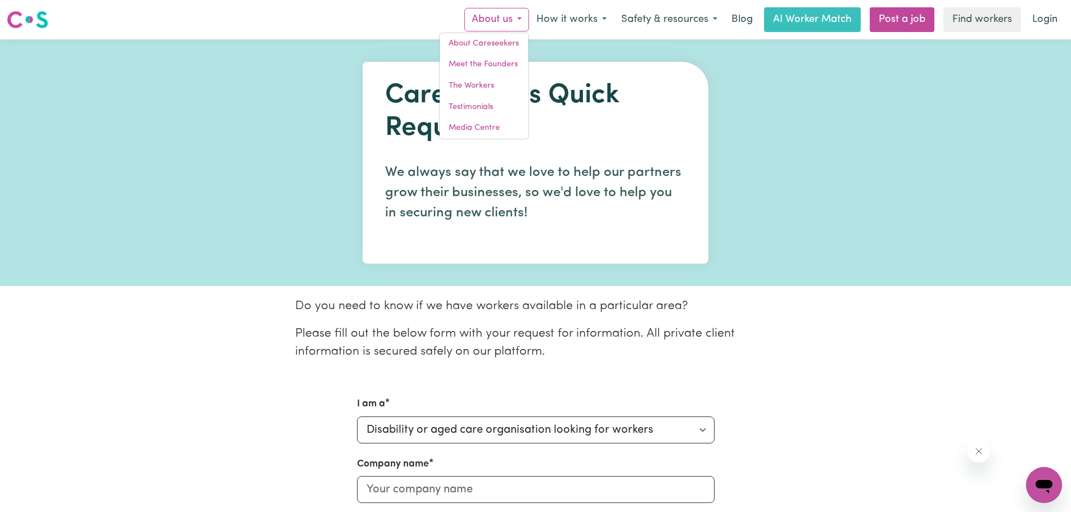
click at [509, 19] on button "About us" at bounding box center [496, 20] width 65 height 24
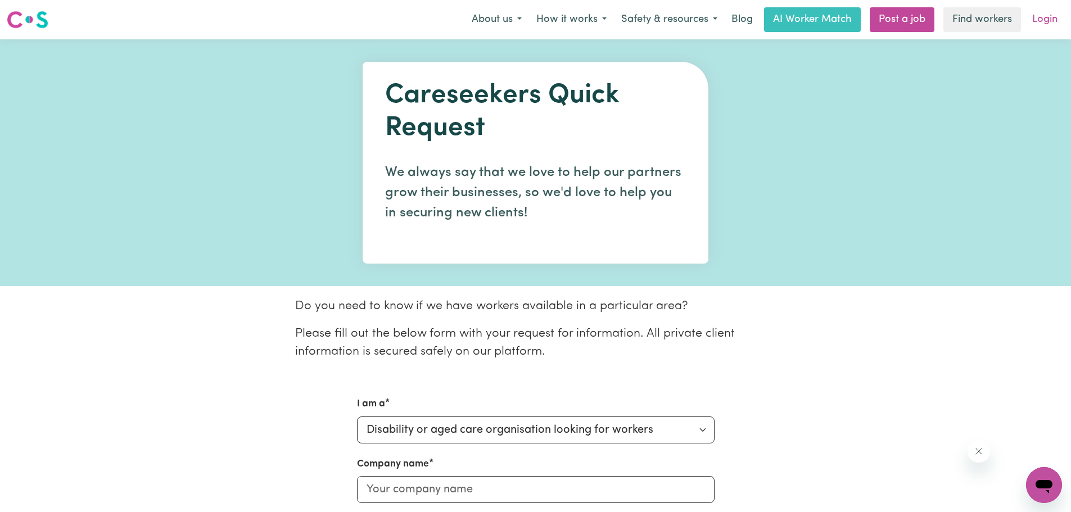
click at [1046, 21] on link "Login" at bounding box center [1044, 19] width 39 height 25
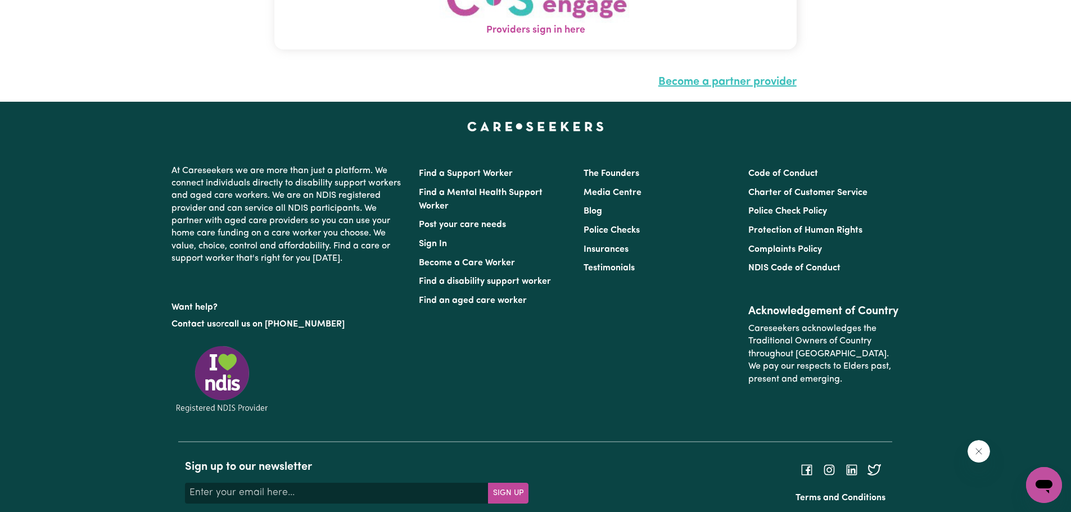
scroll to position [158, 0]
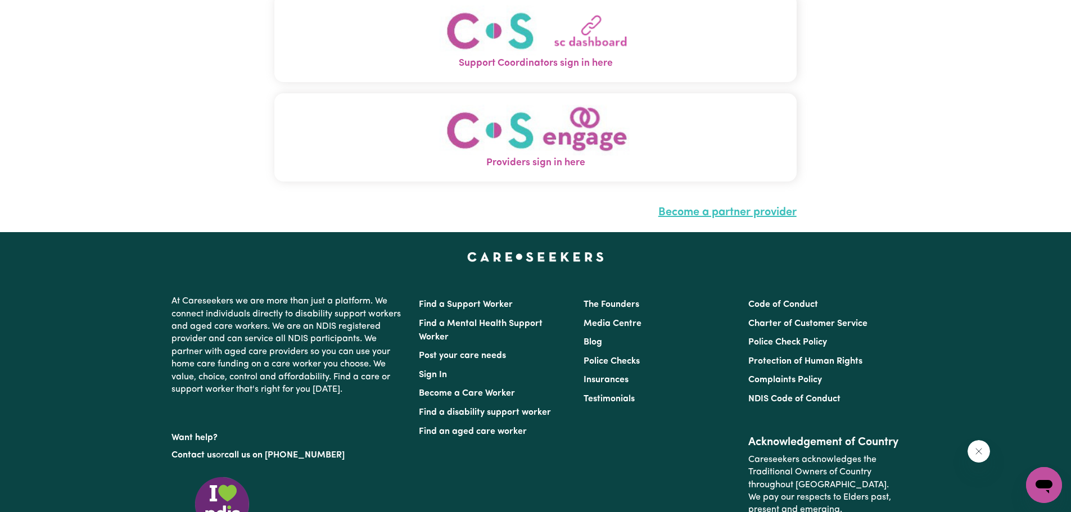
click at [754, 207] on link "Become a partner provider" at bounding box center [727, 212] width 138 height 11
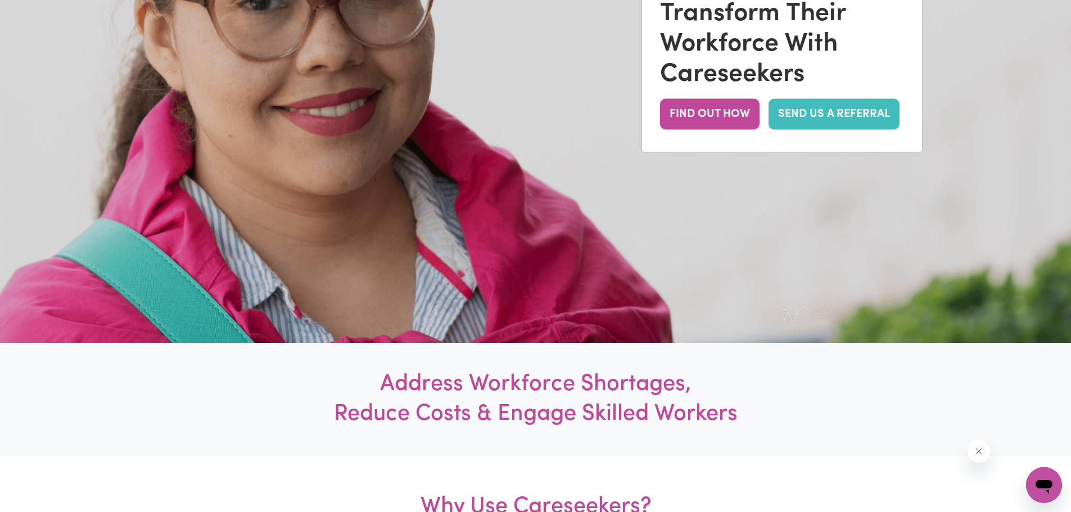
scroll to position [112, 0]
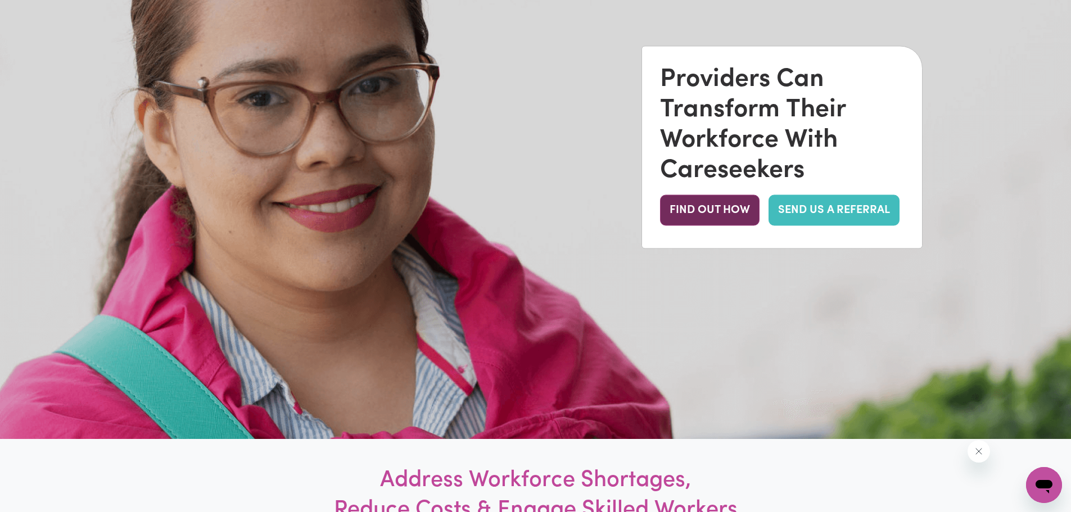
click at [722, 203] on button "FIND OUT HOW" at bounding box center [709, 209] width 99 height 31
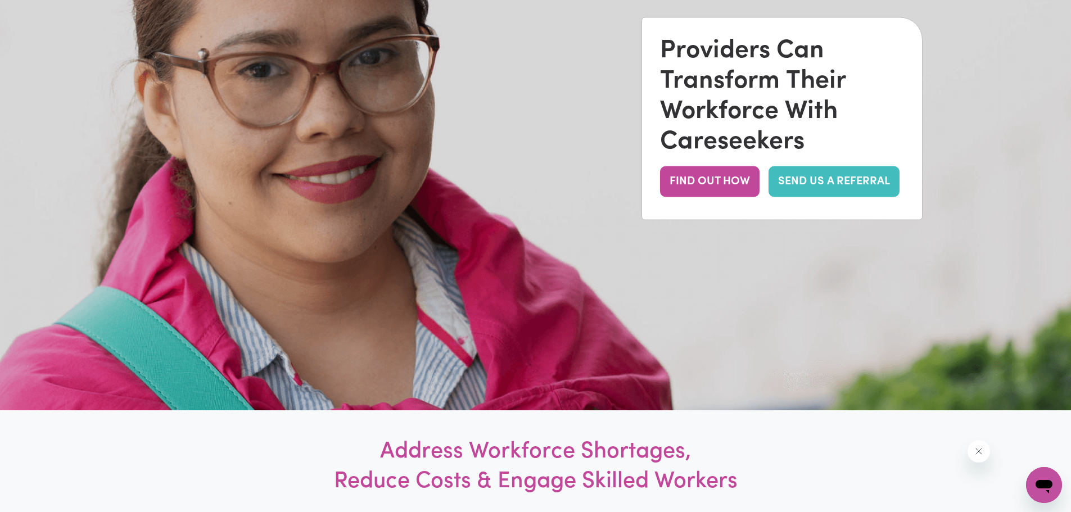
scroll to position [0, 0]
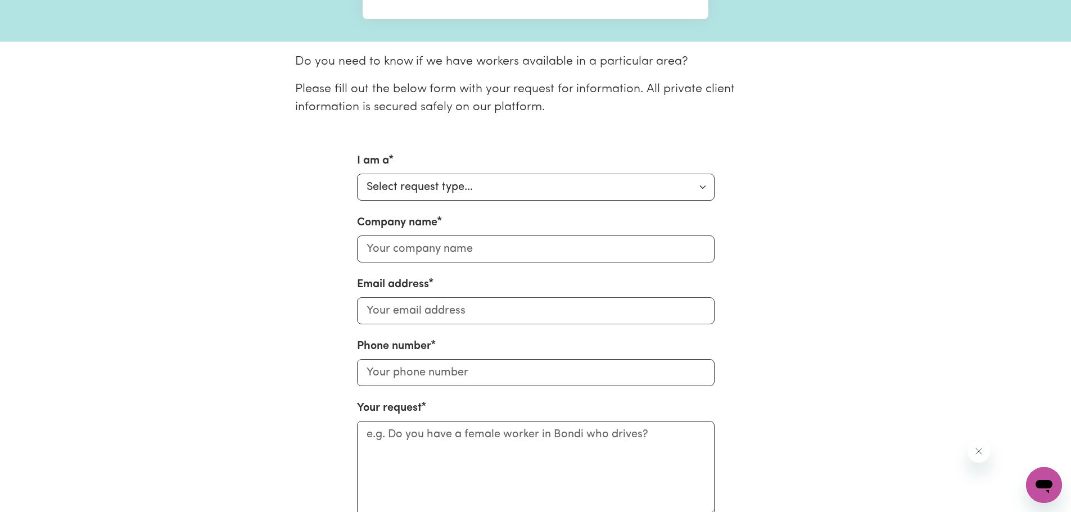
scroll to position [225, 0]
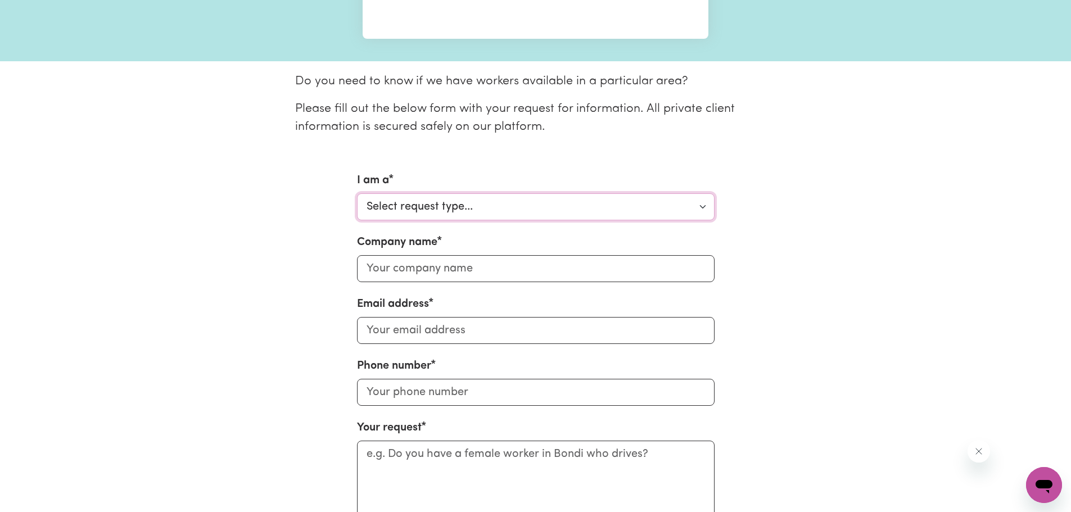
click at [522, 201] on select "Select request type... Individual looking for care and support for myself and m…" at bounding box center [535, 206] width 357 height 27
select select "Organisation"
click at [357, 193] on select "Select request type... Individual looking for care and support for myself and m…" at bounding box center [535, 206] width 357 height 27
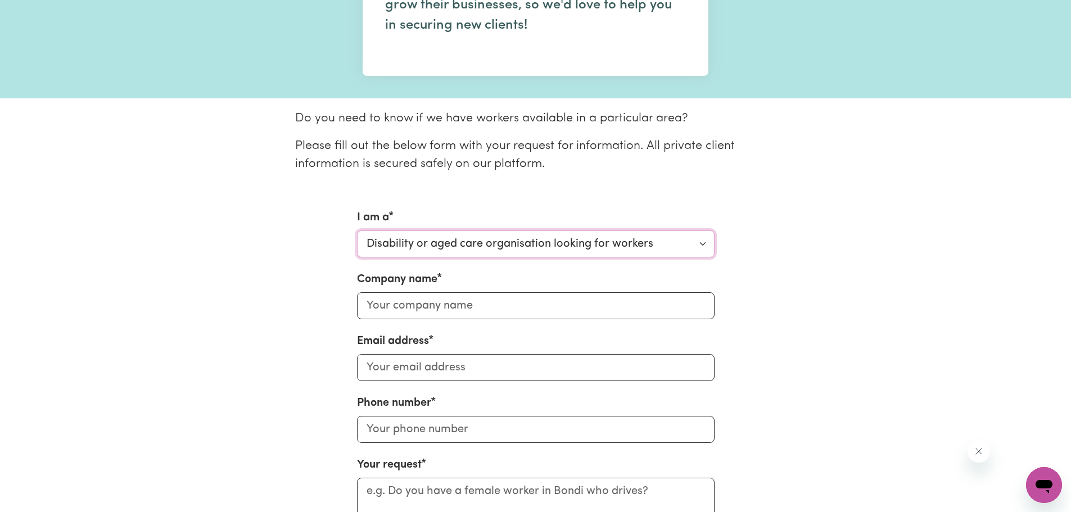
scroll to position [169, 0]
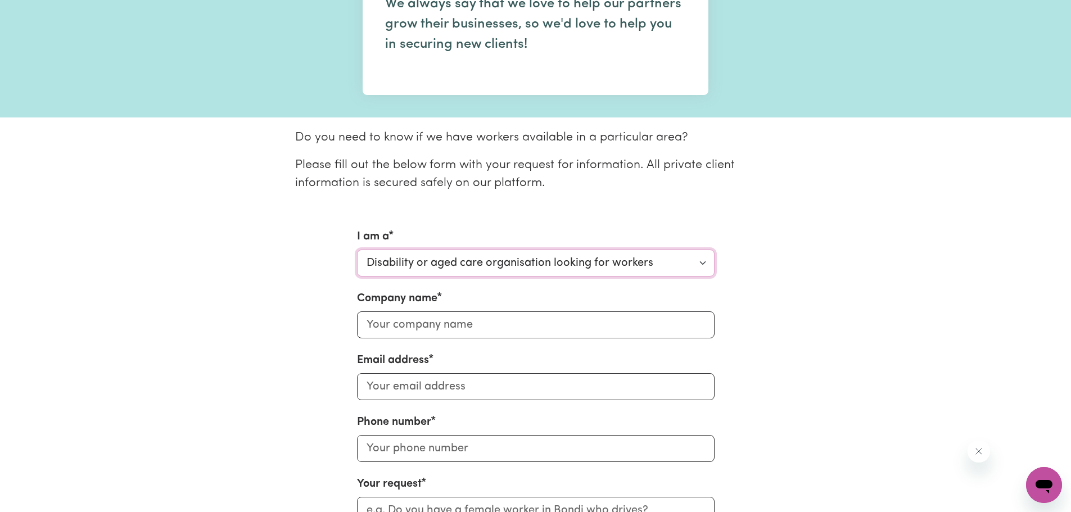
click at [430, 256] on select "Select request type... Individual looking for care and support for myself and m…" at bounding box center [535, 263] width 357 height 27
click at [357, 250] on select "Select request type... Individual looking for care and support for myself and m…" at bounding box center [535, 263] width 357 height 27
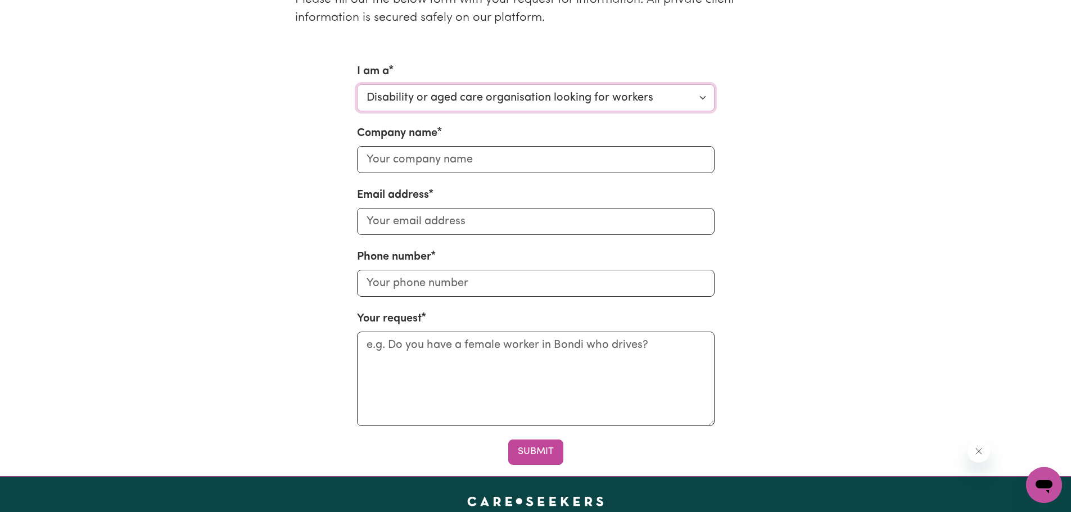
scroll to position [337, 0]
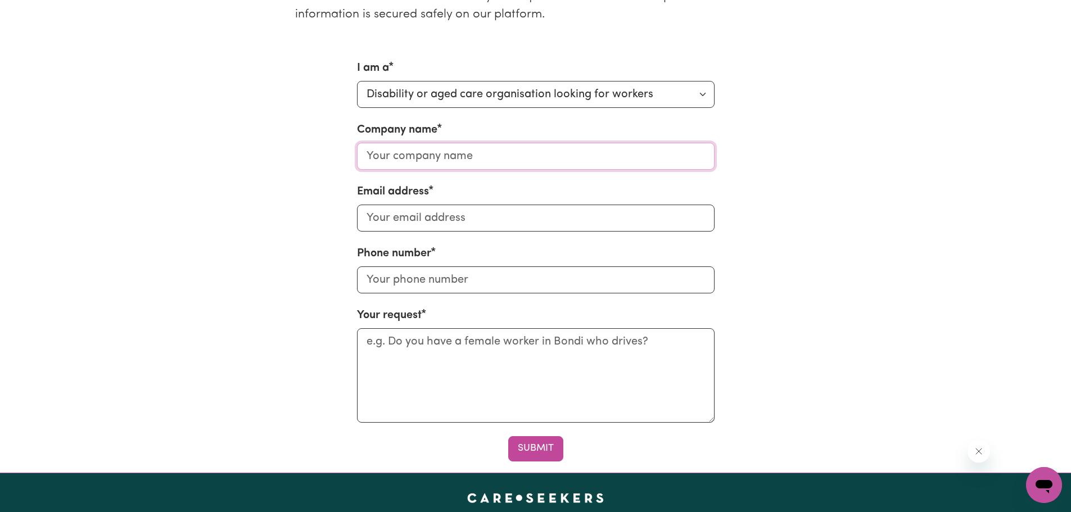
click at [447, 161] on input "Company name" at bounding box center [535, 156] width 357 height 27
click at [389, 220] on input "Email address" at bounding box center [535, 218] width 357 height 27
click at [364, 285] on input "Phone number" at bounding box center [535, 279] width 357 height 27
click at [282, 309] on div "I am a Select request type... Individual looking for care and support for mysel…" at bounding box center [536, 260] width 742 height 401
click at [403, 357] on textarea "Your request" at bounding box center [535, 375] width 357 height 94
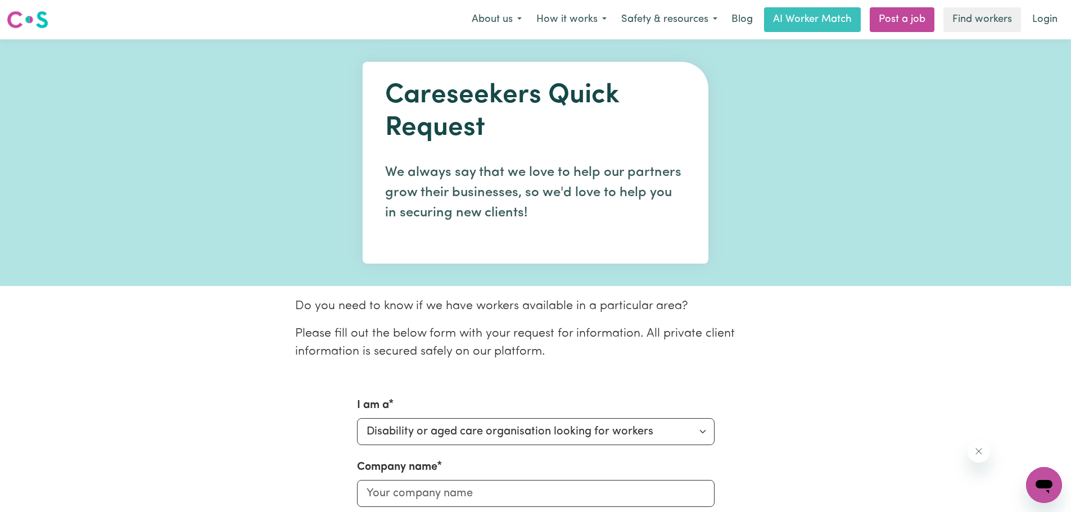
scroll to position [225, 0]
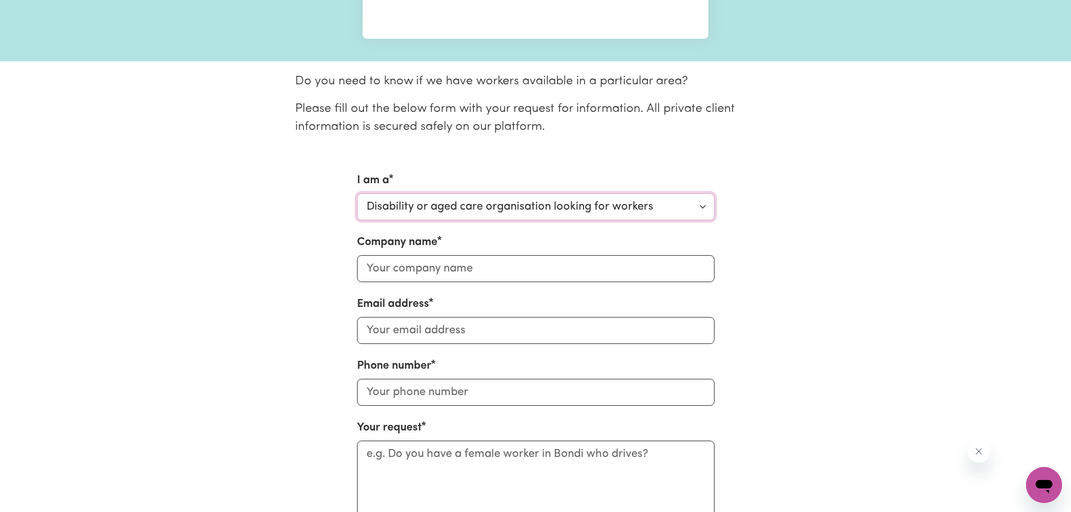
click at [438, 196] on select "Select request type... Individual looking for care and support for myself and m…" at bounding box center [535, 206] width 357 height 27
drag, startPoint x: 645, startPoint y: 157, endPoint x: 725, endPoint y: 175, distance: 82.3
click at [645, 157] on div "Do you need to know if we have workers available in a particular area? Please f…" at bounding box center [535, 322] width 728 height 501
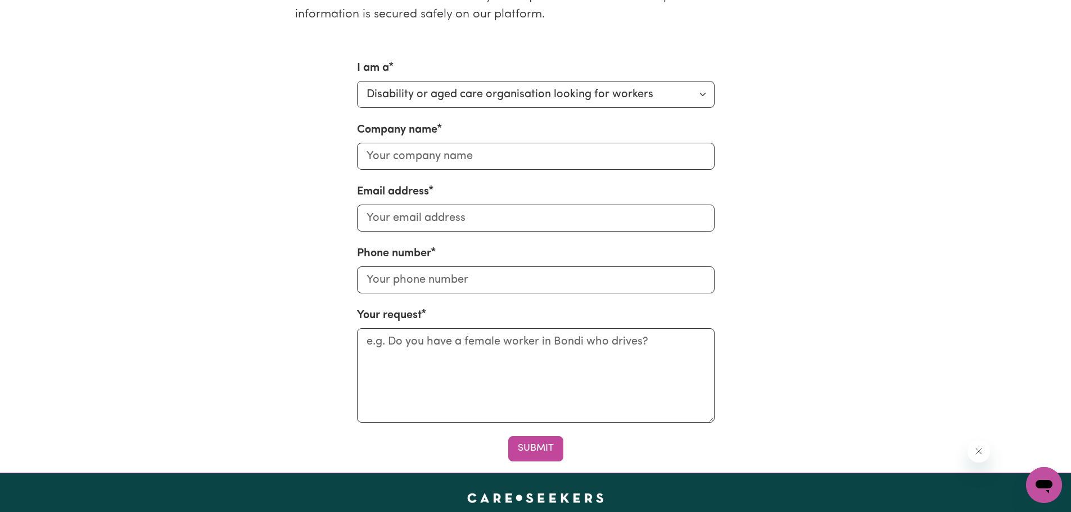
scroll to position [281, 0]
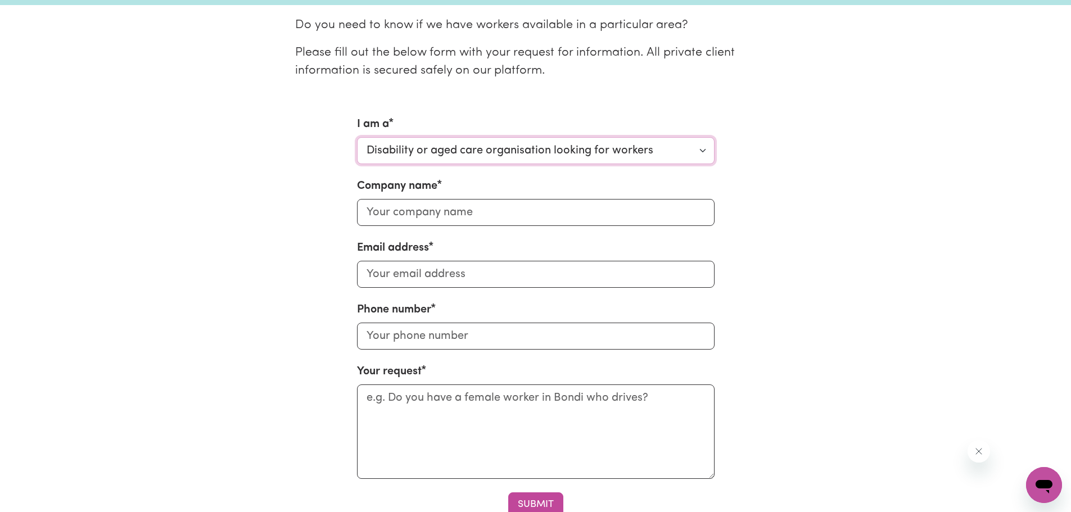
click at [614, 154] on select "Select request type... Individual looking for care and support for myself and m…" at bounding box center [535, 150] width 357 height 27
click at [357, 137] on select "Select request type... Individual looking for care and support for myself and m…" at bounding box center [535, 150] width 357 height 27
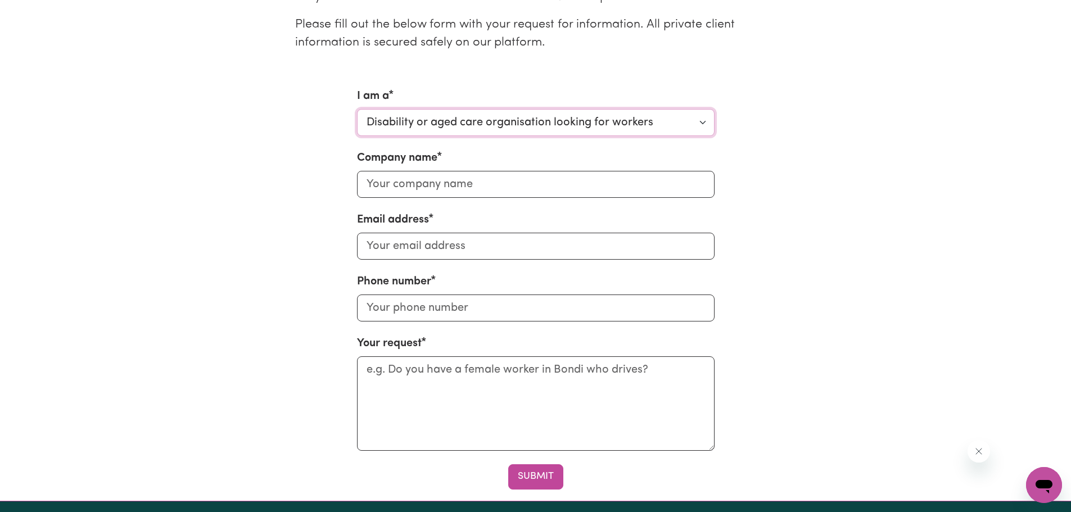
scroll to position [337, 0]
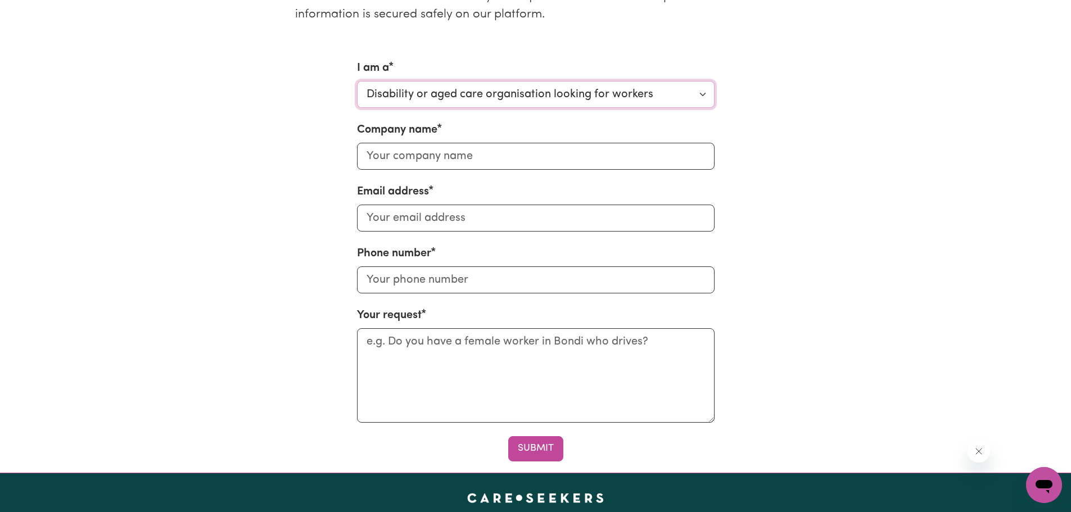
click at [495, 94] on select "Select request type... Individual looking for care and support for myself and m…" at bounding box center [535, 94] width 357 height 27
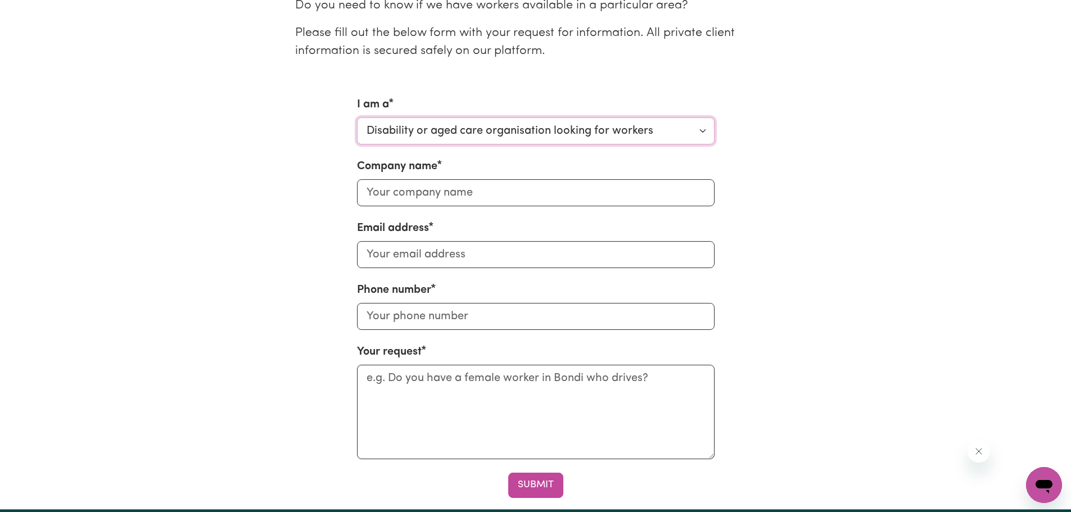
scroll to position [281, 0]
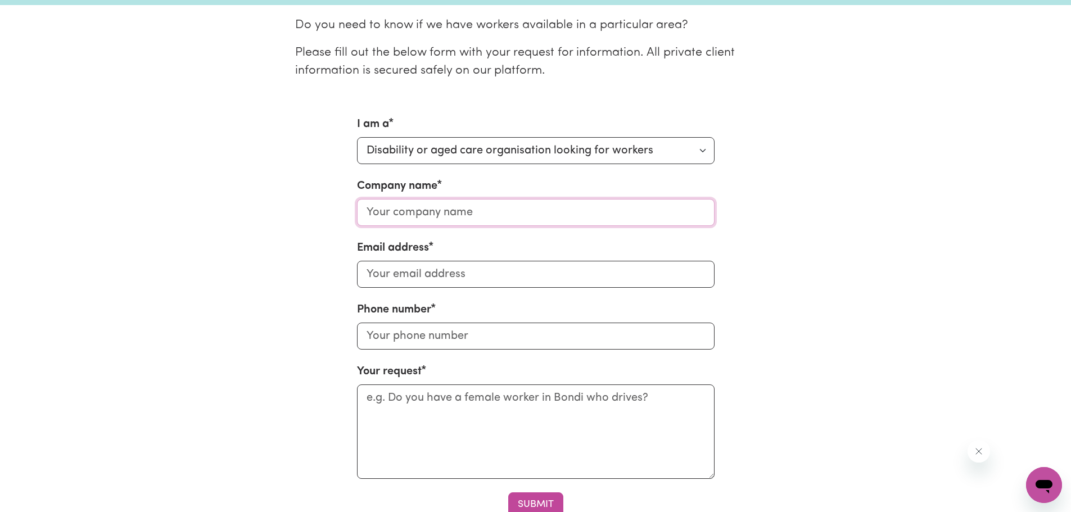
click at [483, 215] on input "Company name" at bounding box center [535, 212] width 357 height 27
type input "AU PLUSCLEANING SERVICES PTY LTD"
click at [437, 278] on input "Email address" at bounding box center [535, 274] width 357 height 27
type input "info@aupluscaring.com.au"
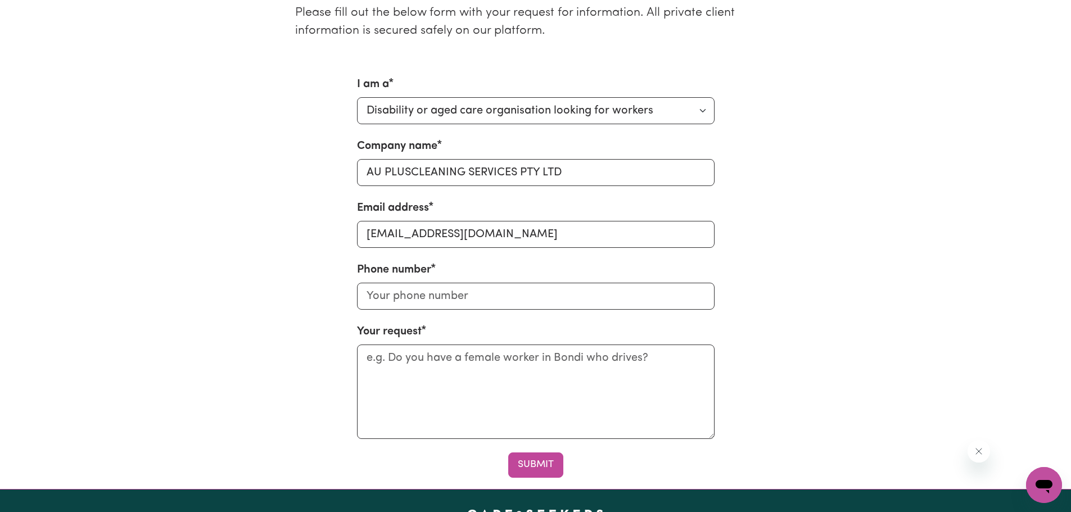
scroll to position [337, 0]
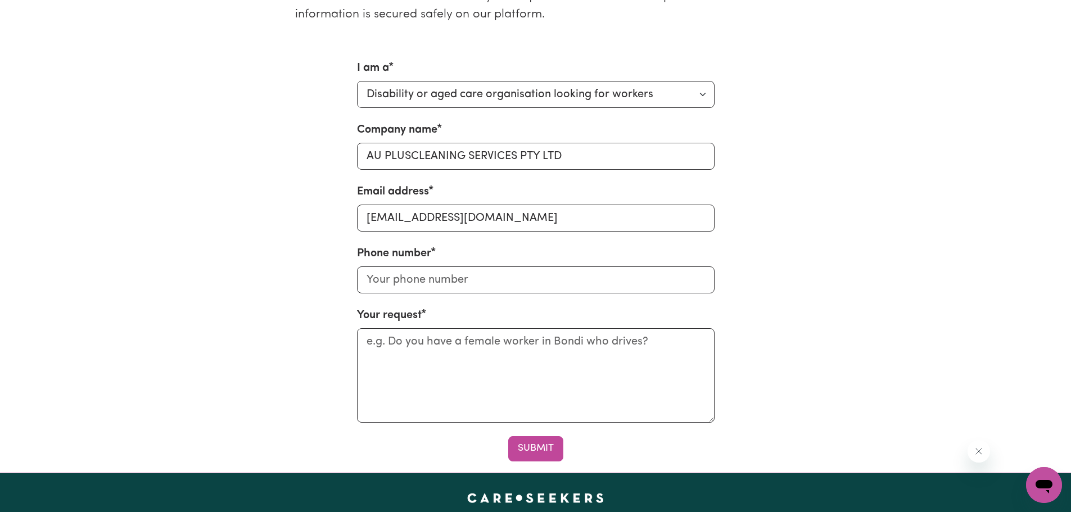
drag, startPoint x: 439, startPoint y: 250, endPoint x: 431, endPoint y: 258, distance: 11.5
click at [440, 256] on div "Phone number" at bounding box center [535, 269] width 357 height 48
click at [378, 260] on label "Phone number" at bounding box center [394, 253] width 74 height 17
click at [378, 266] on input "Phone number" at bounding box center [535, 279] width 357 height 27
click at [379, 253] on label "Phone number" at bounding box center [394, 253] width 74 height 17
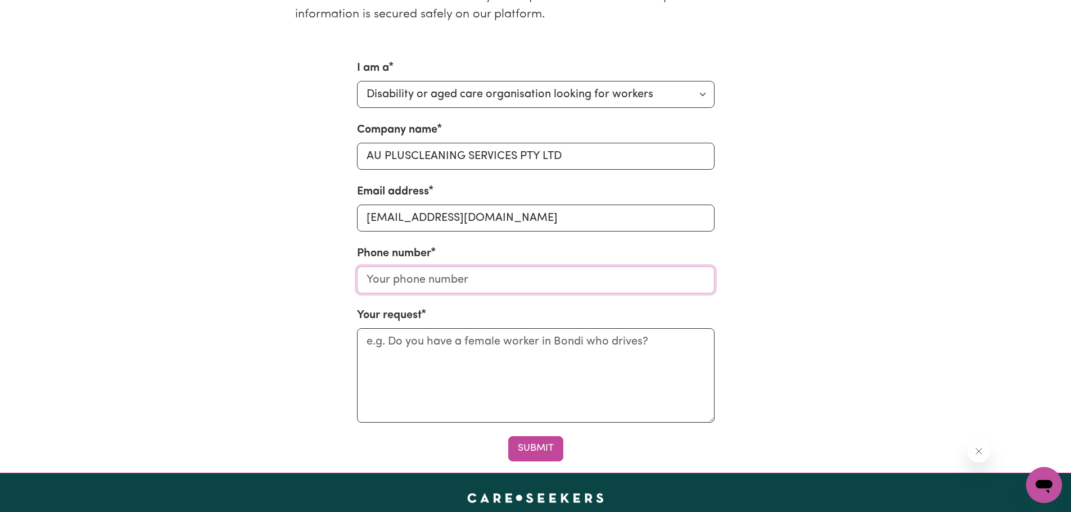
click at [379, 266] on input "Phone number" at bounding box center [535, 279] width 357 height 27
click at [379, 253] on label "Phone number" at bounding box center [394, 253] width 74 height 17
click at [379, 266] on input "Phone number" at bounding box center [535, 279] width 357 height 27
click at [379, 253] on label "Phone number" at bounding box center [394, 253] width 74 height 17
click at [379, 266] on input "Phone number" at bounding box center [535, 279] width 357 height 27
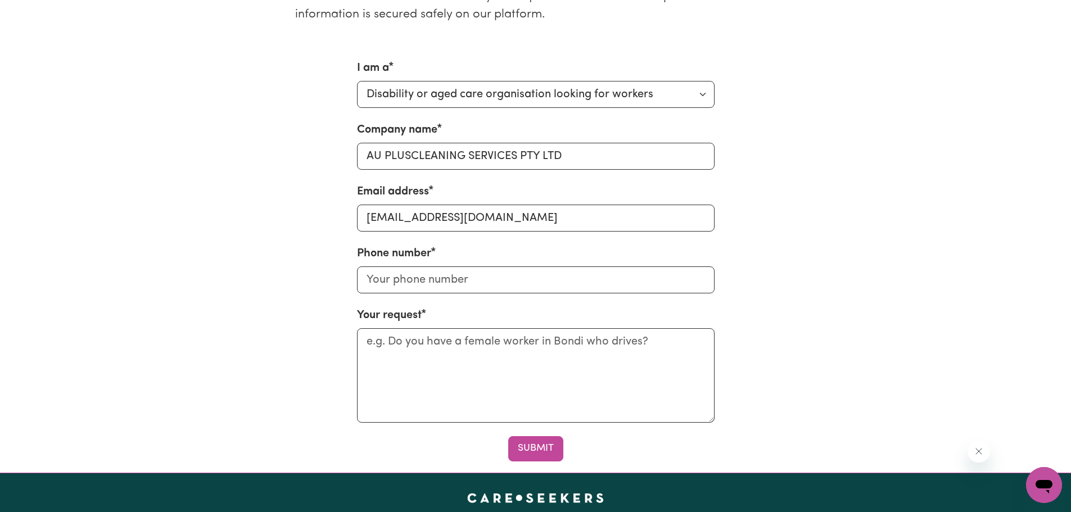
click at [500, 252] on div "Phone number" at bounding box center [535, 269] width 357 height 48
